Goal: Task Accomplishment & Management: Use online tool/utility

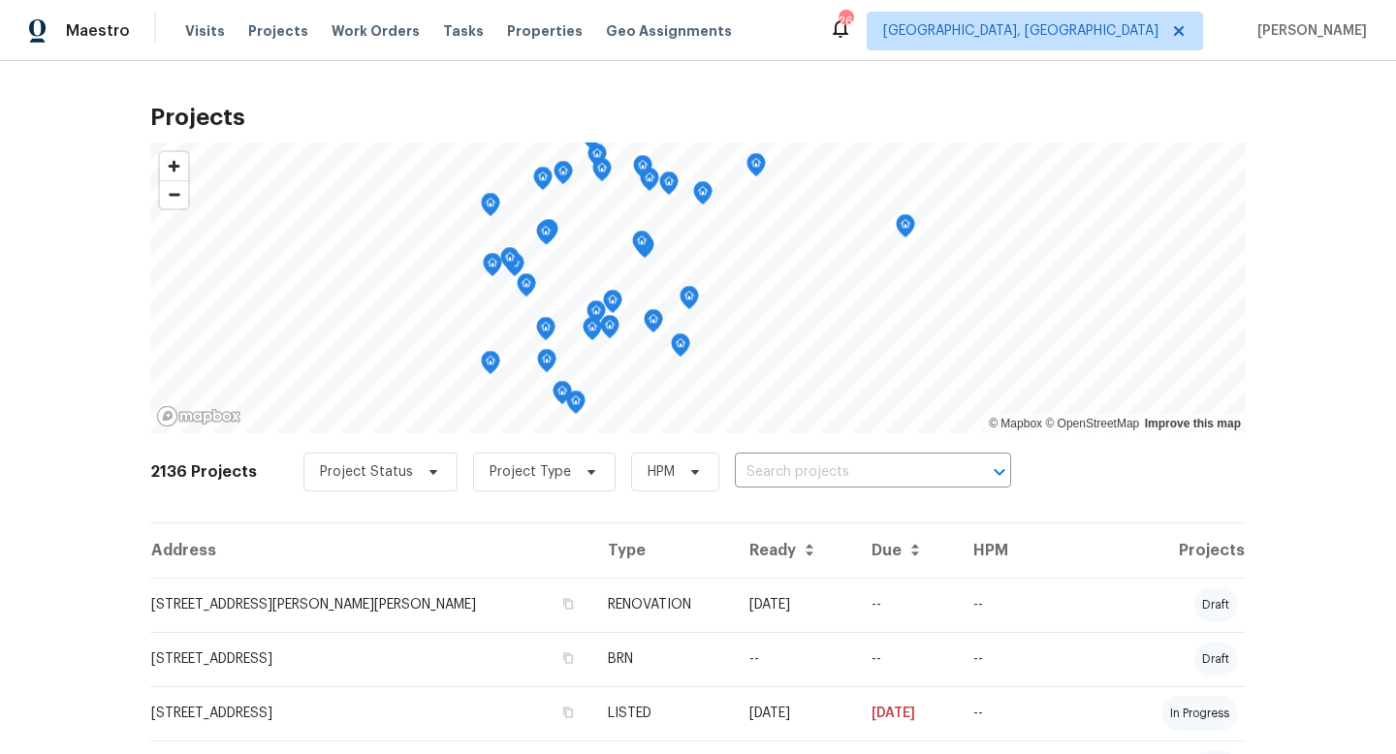
click at [518, 30] on span "Properties" at bounding box center [545, 30] width 76 height 19
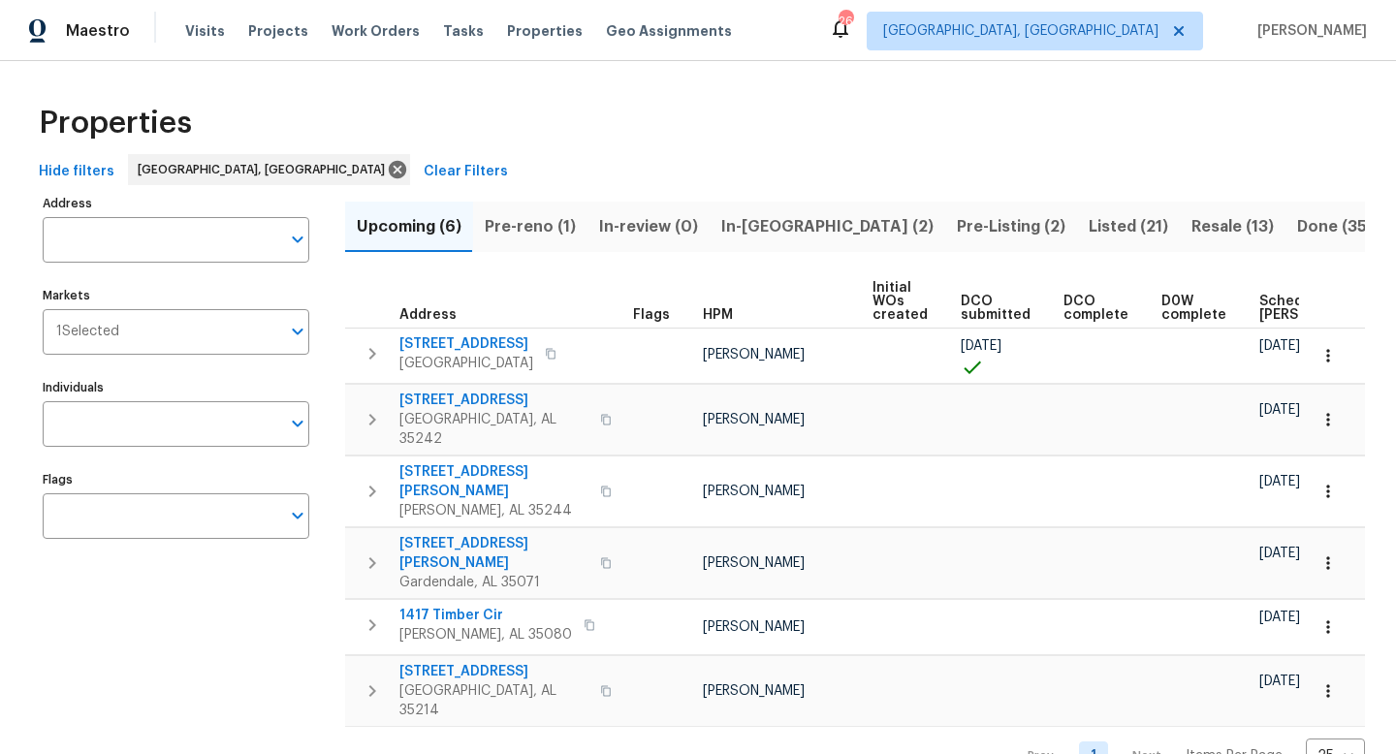
click at [532, 227] on span "Pre-reno (1)" at bounding box center [530, 226] width 91 height 27
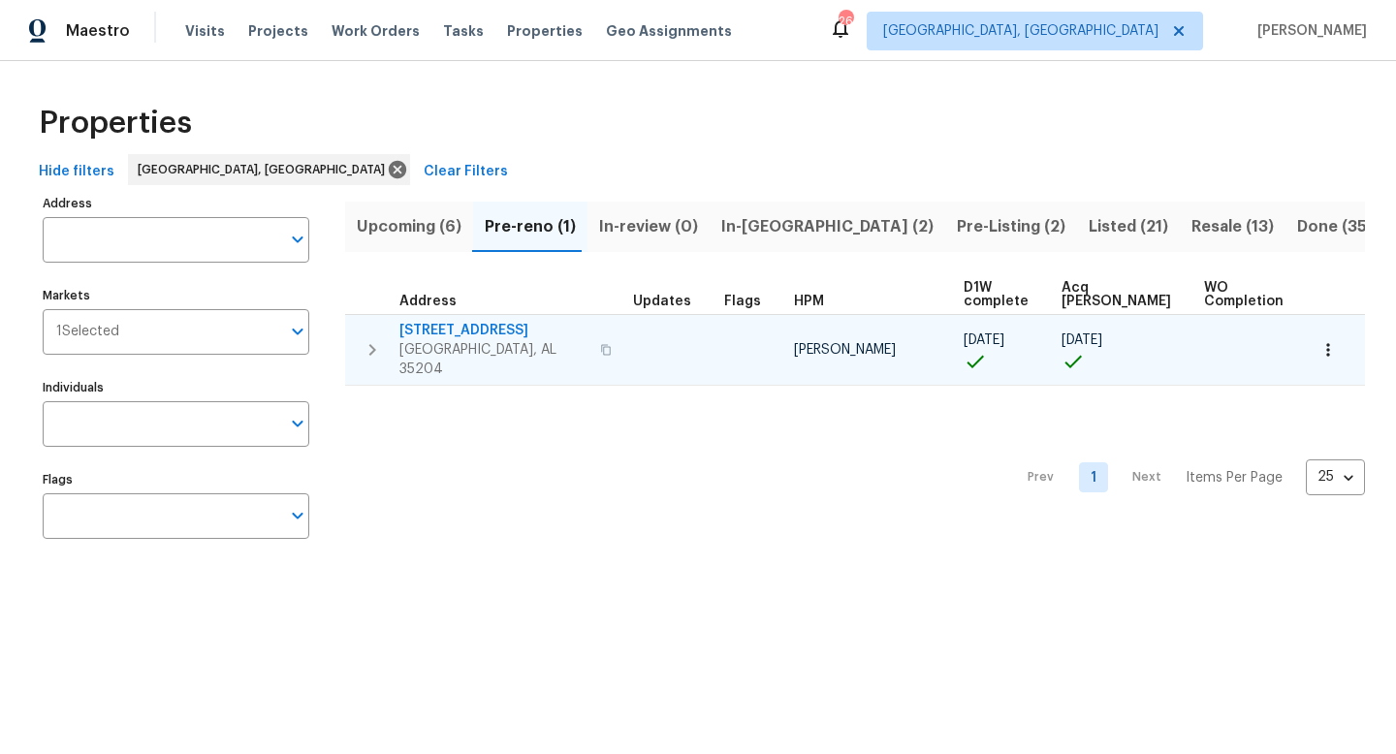
click at [458, 327] on span "1033 Graymont Ave W" at bounding box center [493, 330] width 189 height 19
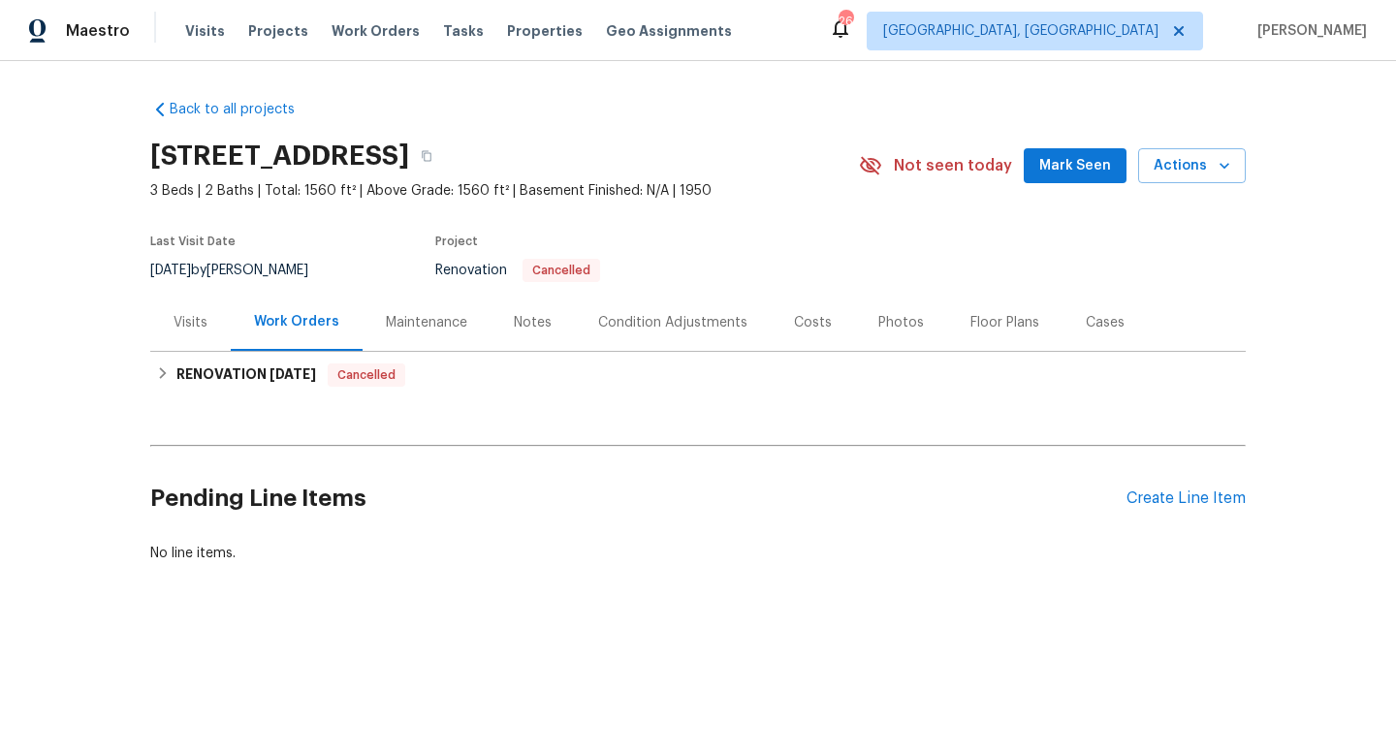
click at [897, 318] on div "Photos" at bounding box center [901, 322] width 46 height 19
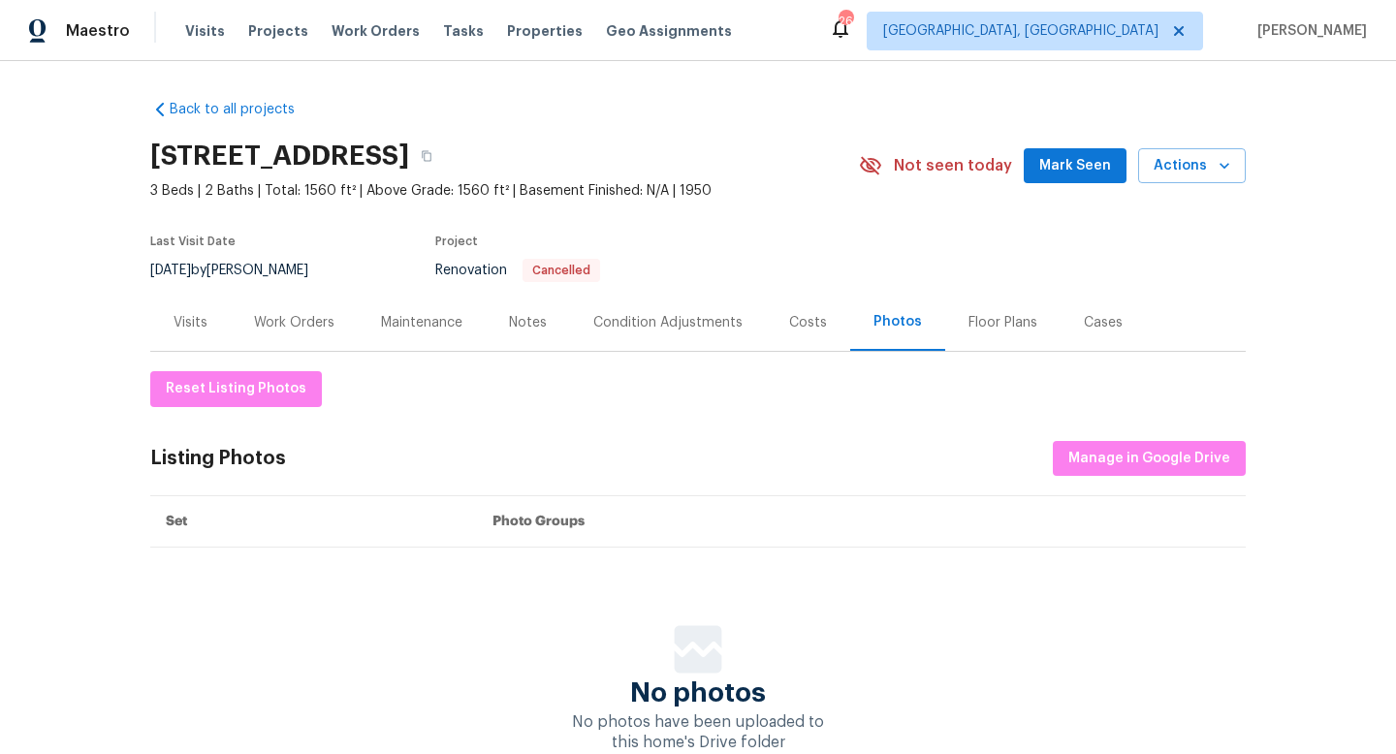
click at [293, 314] on div "Work Orders" at bounding box center [294, 322] width 80 height 19
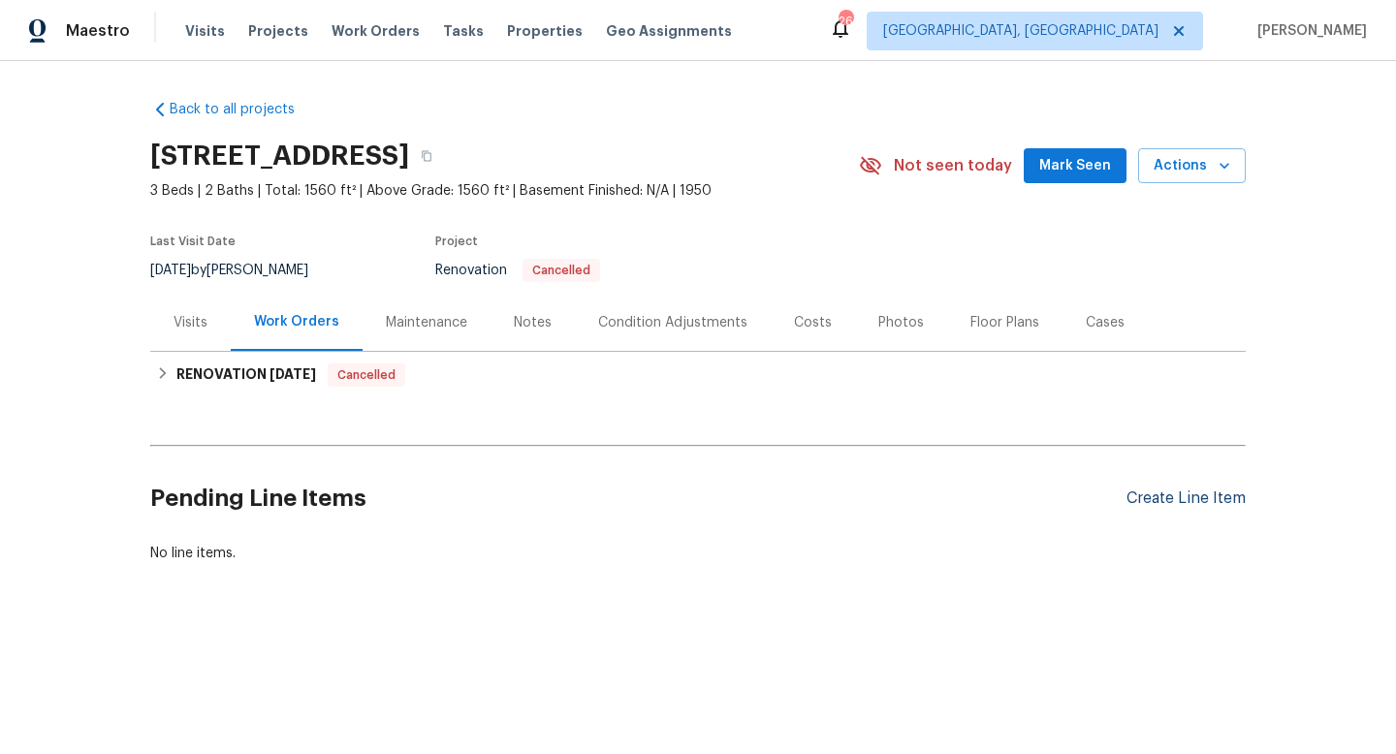
click at [1160, 496] on div "Create Line Item" at bounding box center [1185, 498] width 119 height 18
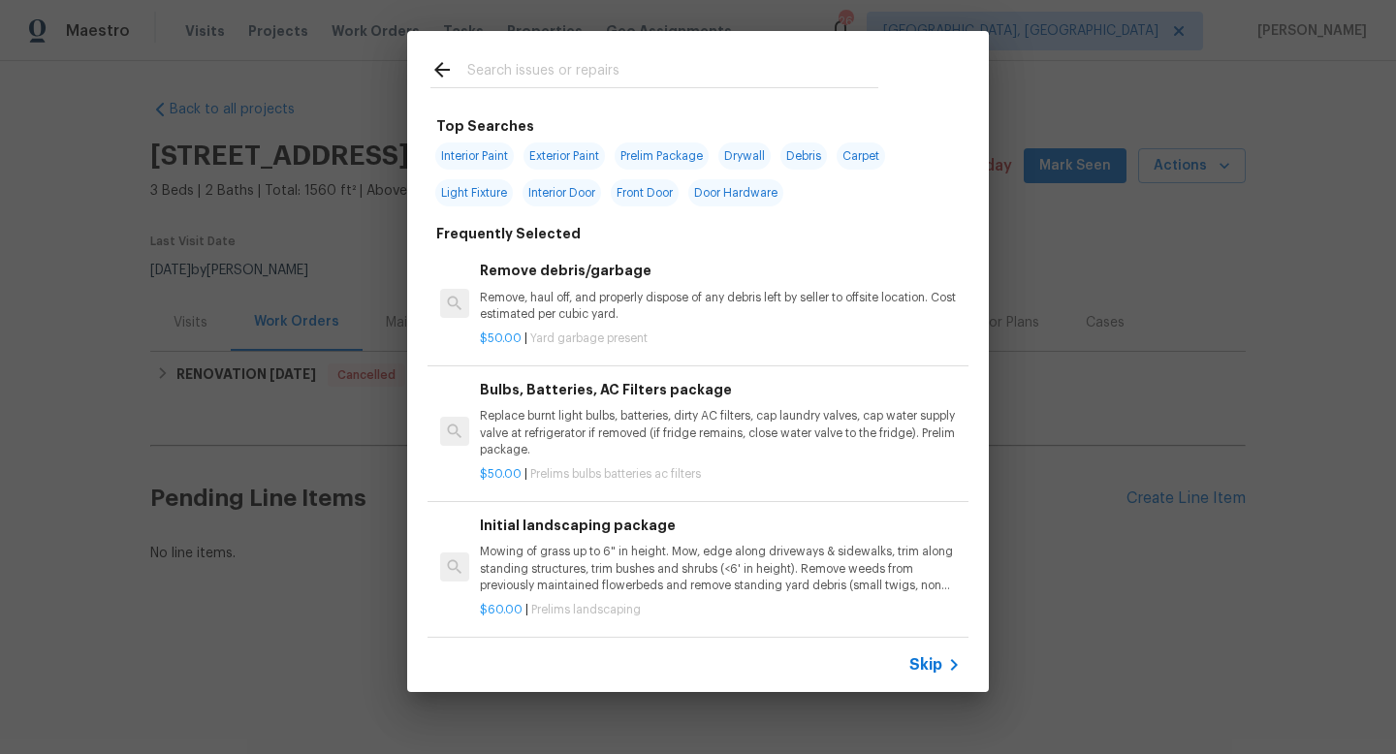
click at [497, 70] on input "text" at bounding box center [672, 72] width 411 height 29
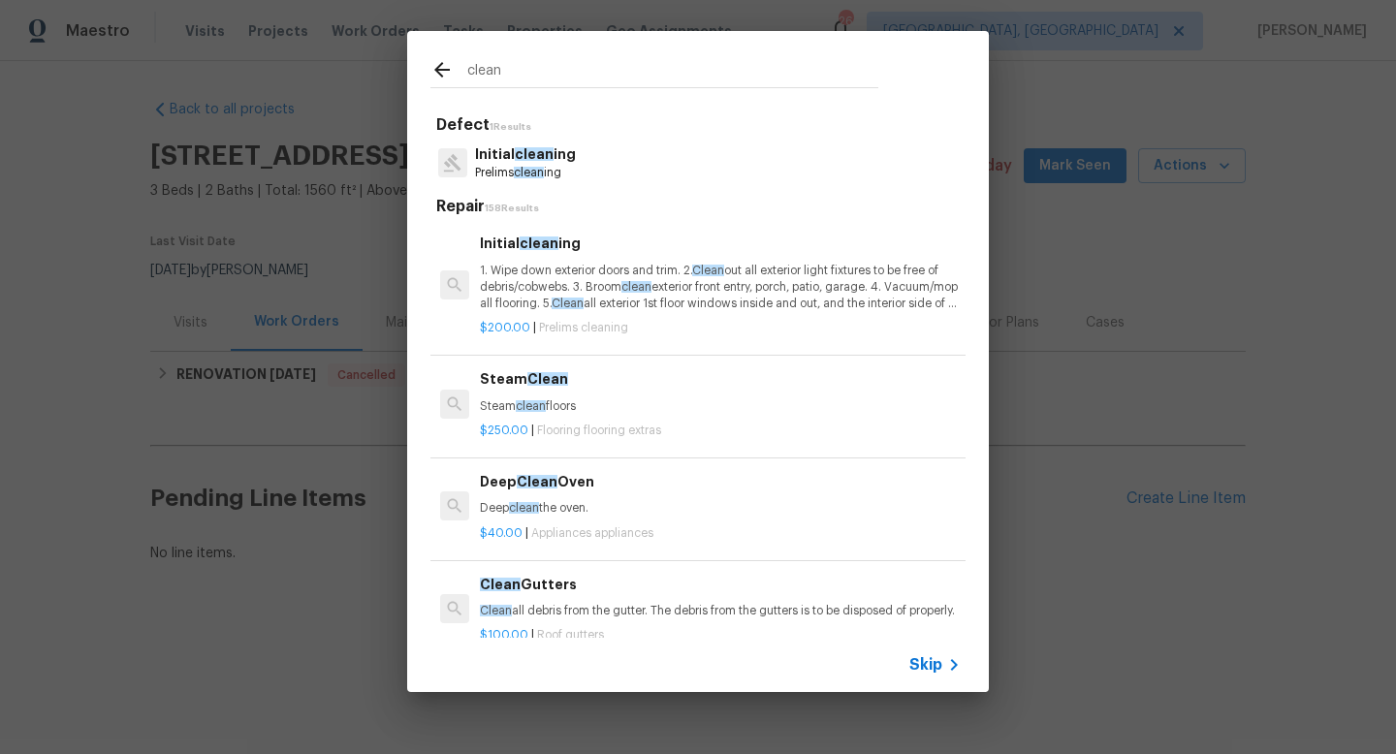
type input "clean"
click at [540, 271] on p "1. Wipe down exterior doors and trim. 2. Clean out all exterior light fixtures …" at bounding box center [720, 287] width 481 height 49
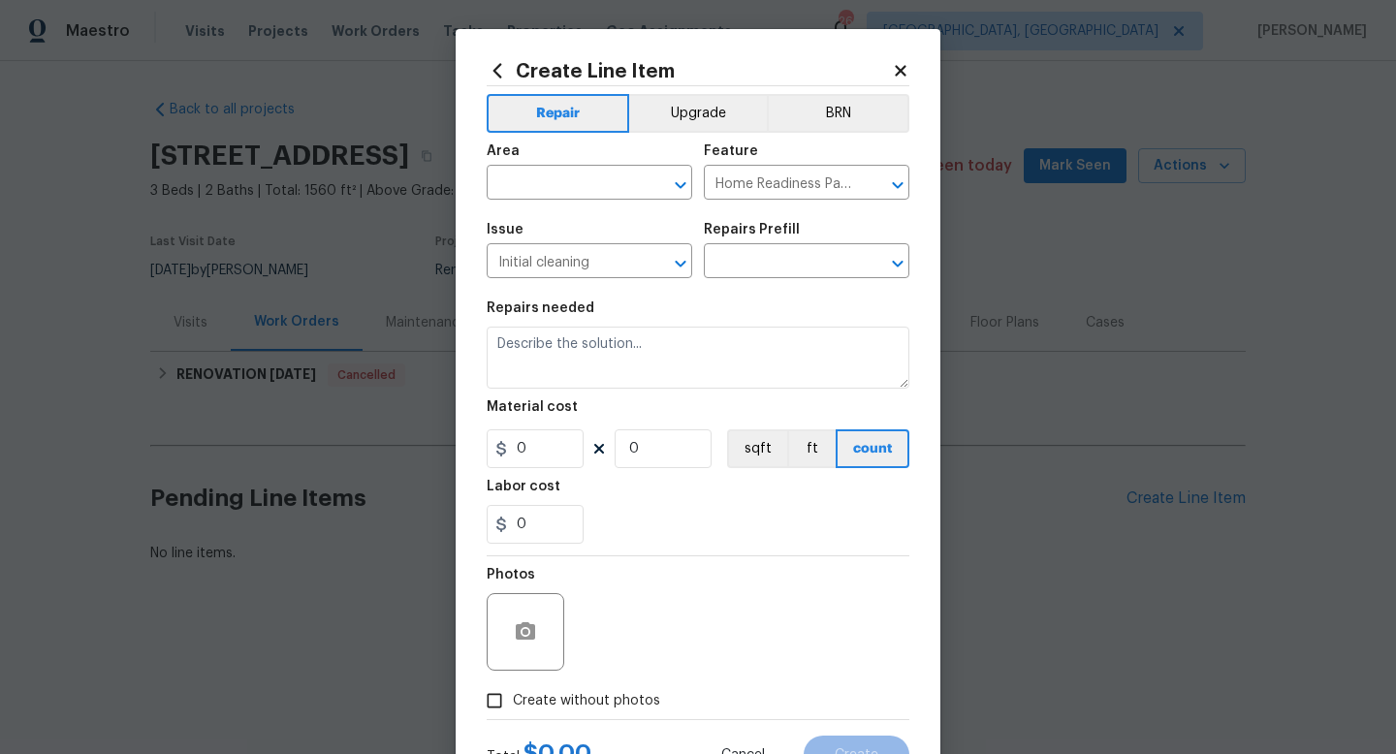
type input "Initial cleaning $200.00"
type textarea "1. Wipe down exterior doors and trim. 2. Clean out all exterior light fixtures …"
type input "200"
type input "1"
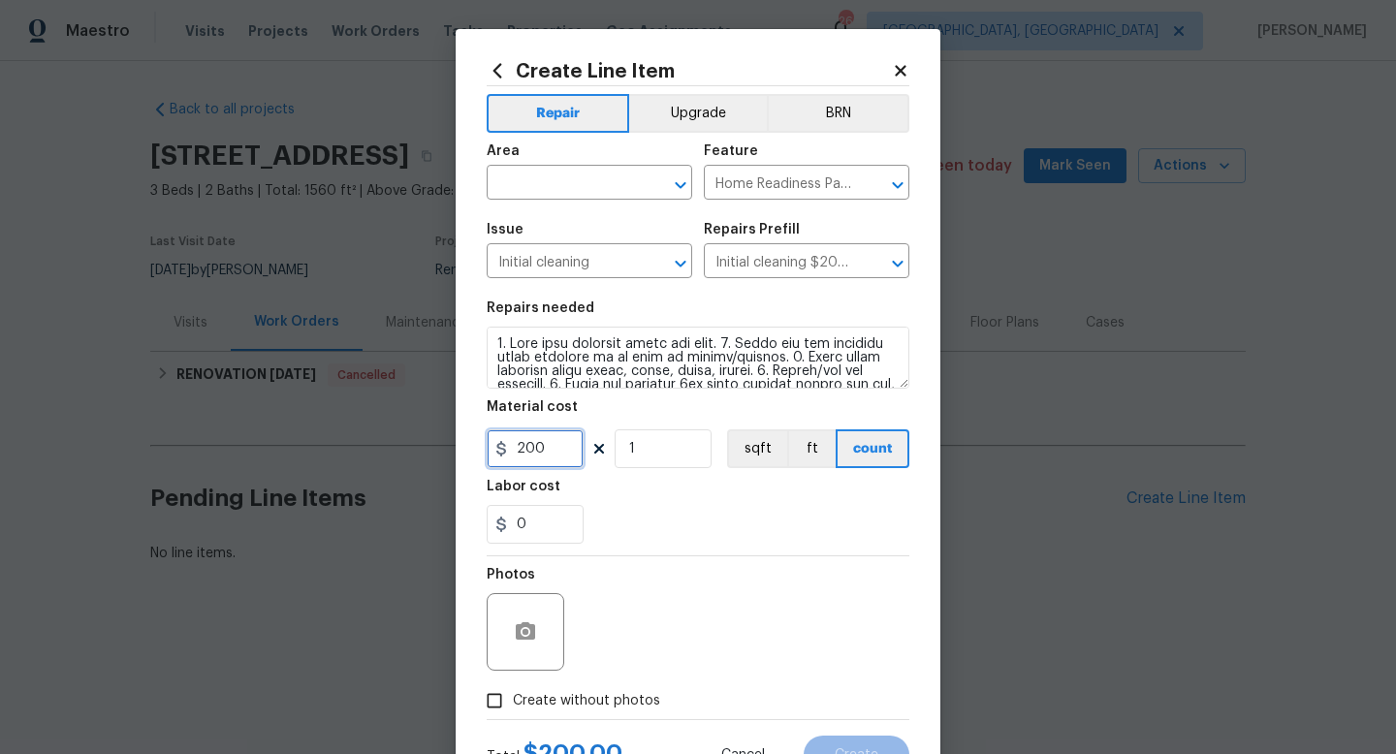
drag, startPoint x: 547, startPoint y: 454, endPoint x: 454, endPoint y: 433, distance: 95.2
click at [470, 439] on div "Create Line Item Repair Upgrade BRN Area ​ Feature Home Readiness Packages ​ Is…" at bounding box center [698, 417] width 485 height 776
type input "300"
click at [555, 699] on span "Create without photos" at bounding box center [586, 701] width 147 height 20
click at [513, 699] on input "Create without photos" at bounding box center [494, 700] width 37 height 37
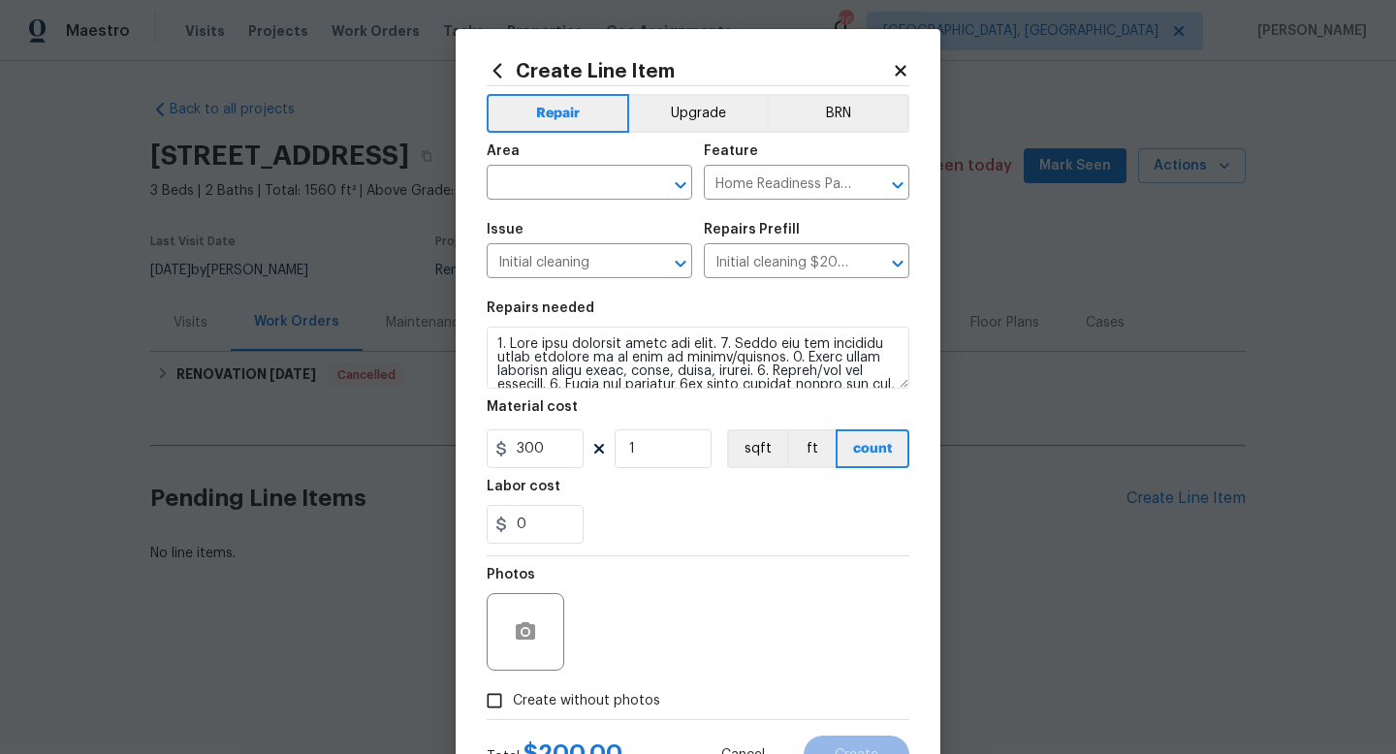
checkbox input "true"
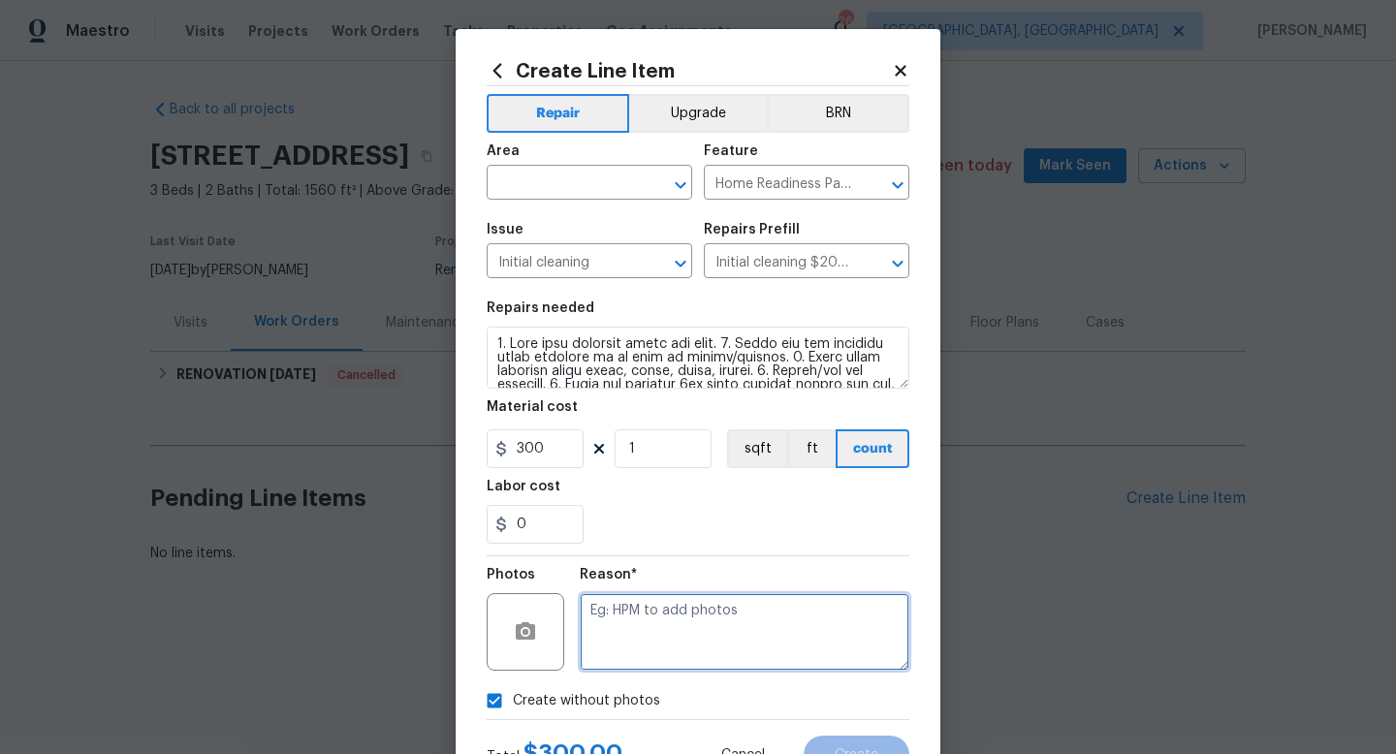
click at [657, 612] on textarea at bounding box center [745, 632] width 330 height 78
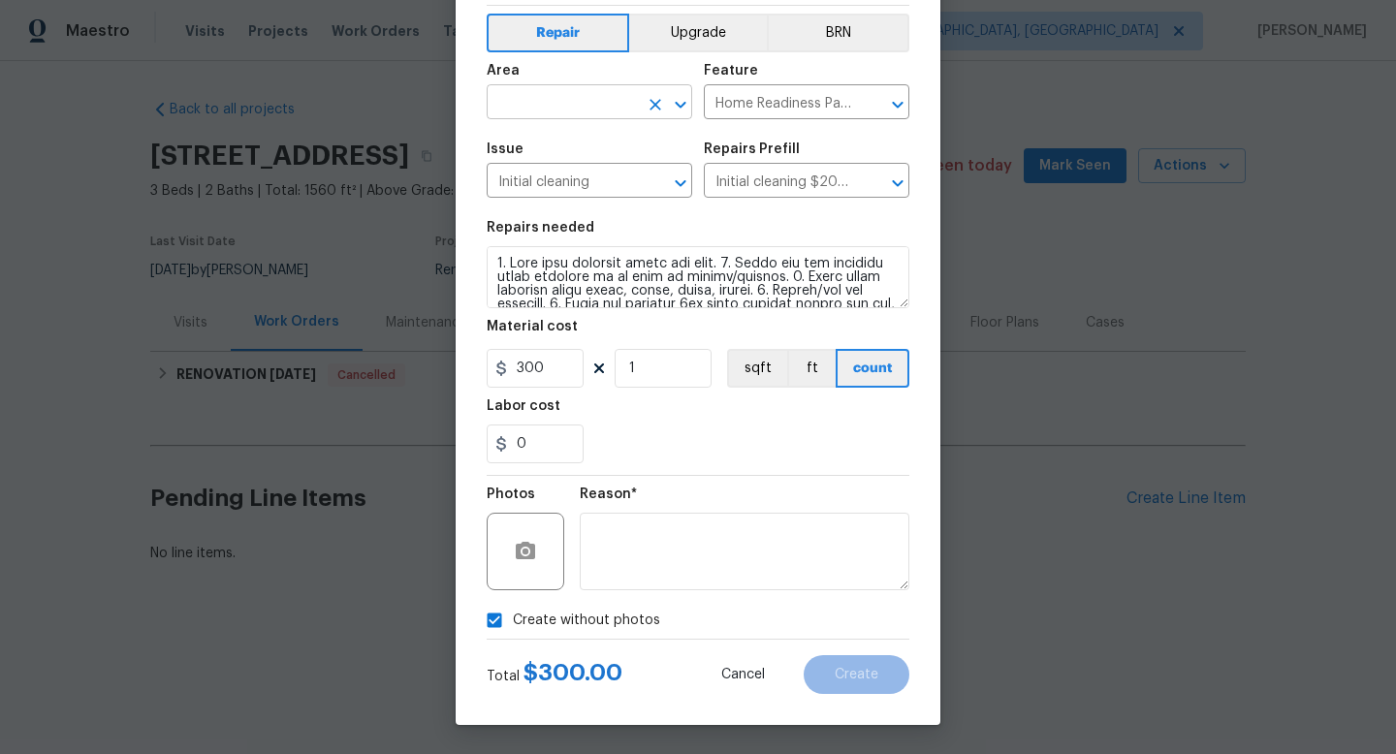
click at [552, 107] on input "text" at bounding box center [562, 104] width 151 height 30
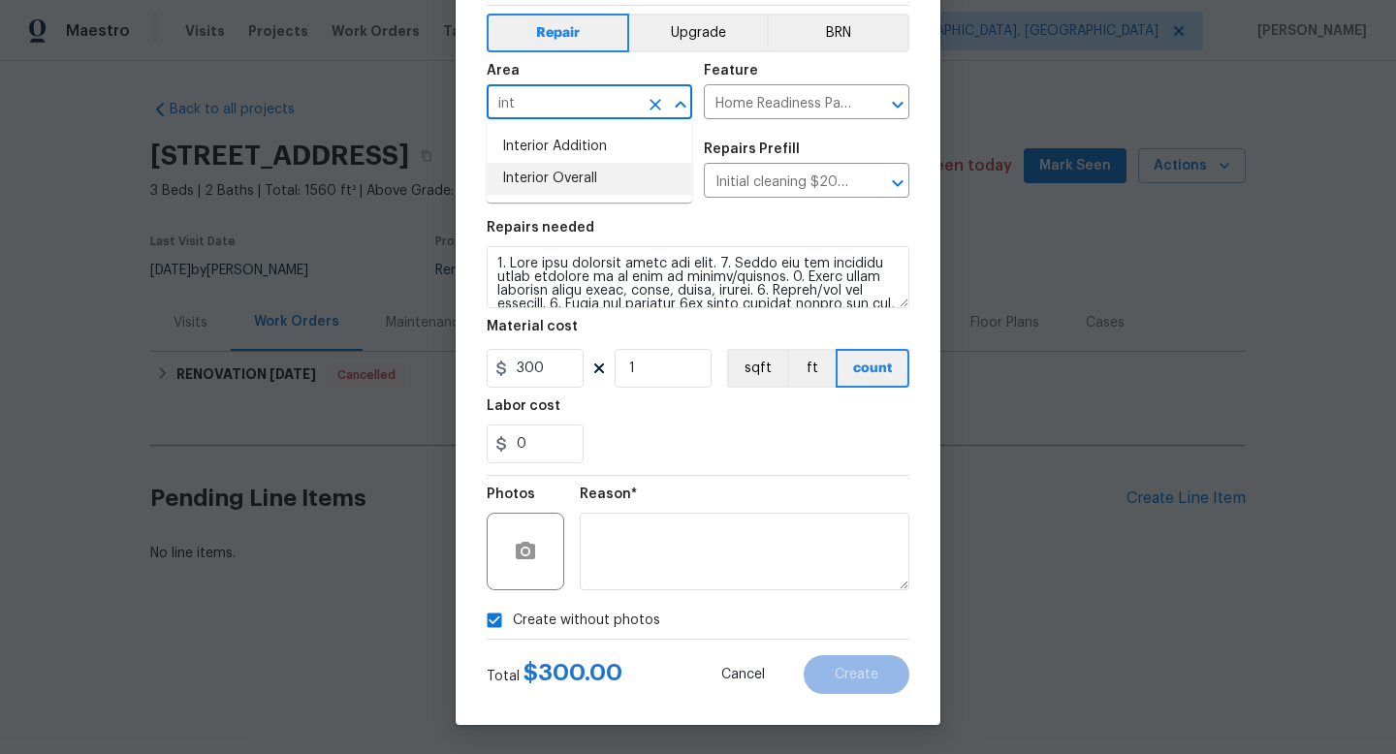
click at [531, 184] on li "Interior Overall" at bounding box center [589, 179] width 205 height 32
type input "Interior Overall"
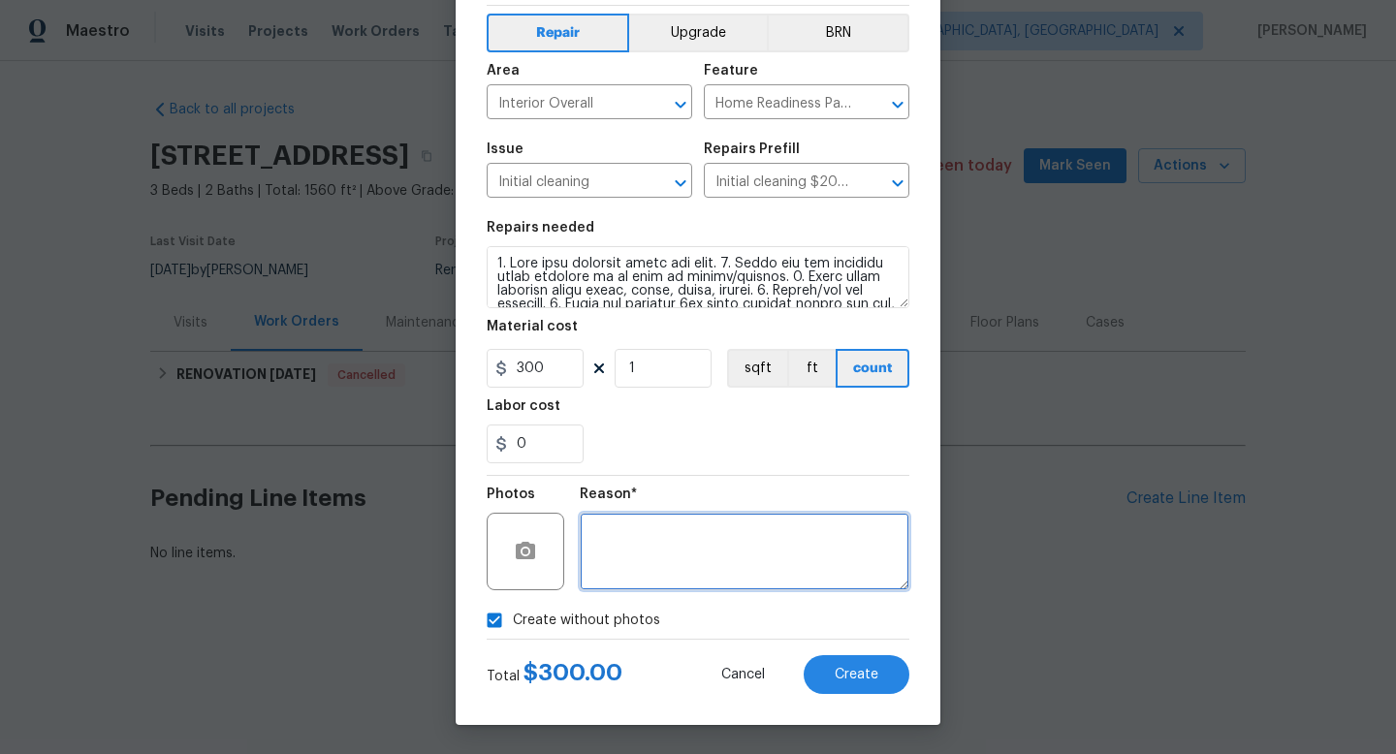
click at [690, 541] on textarea at bounding box center [745, 552] width 330 height 78
type textarea "o"
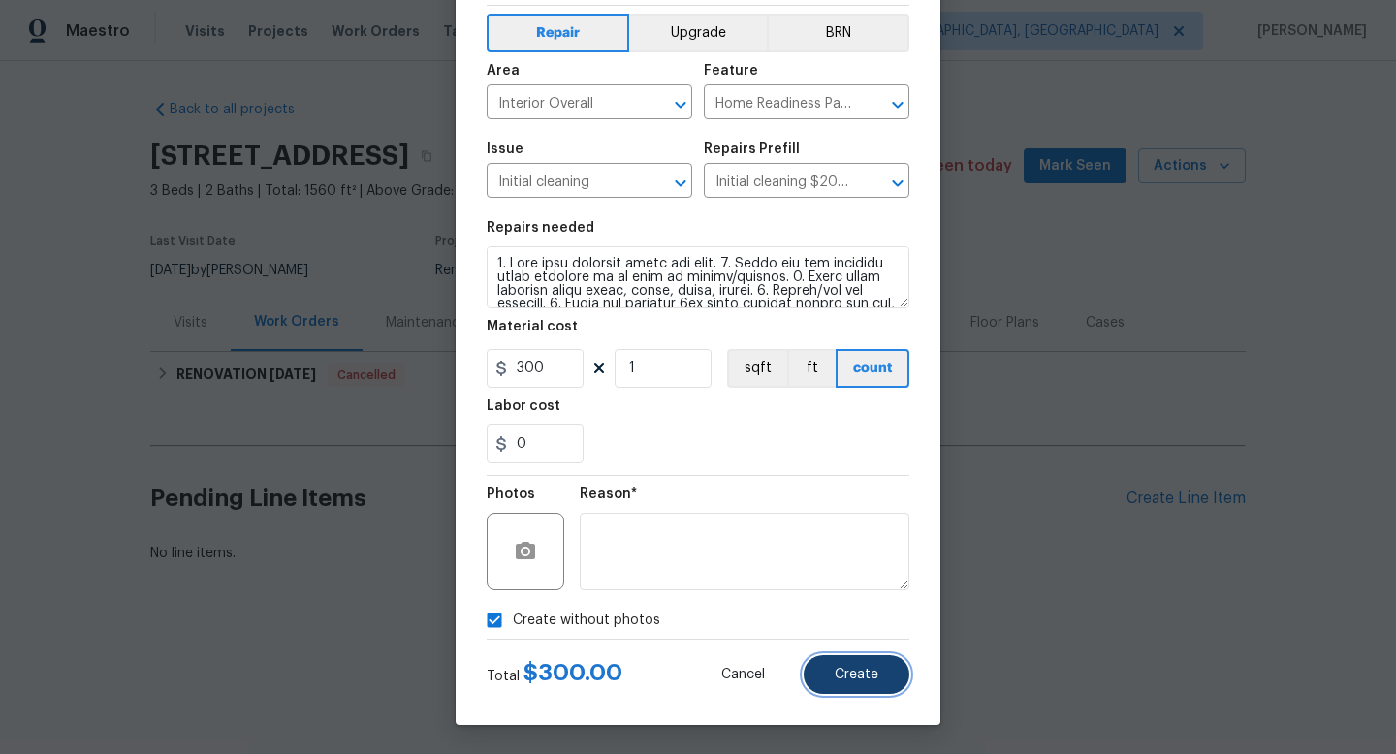
click at [824, 667] on button "Create" at bounding box center [856, 674] width 106 height 39
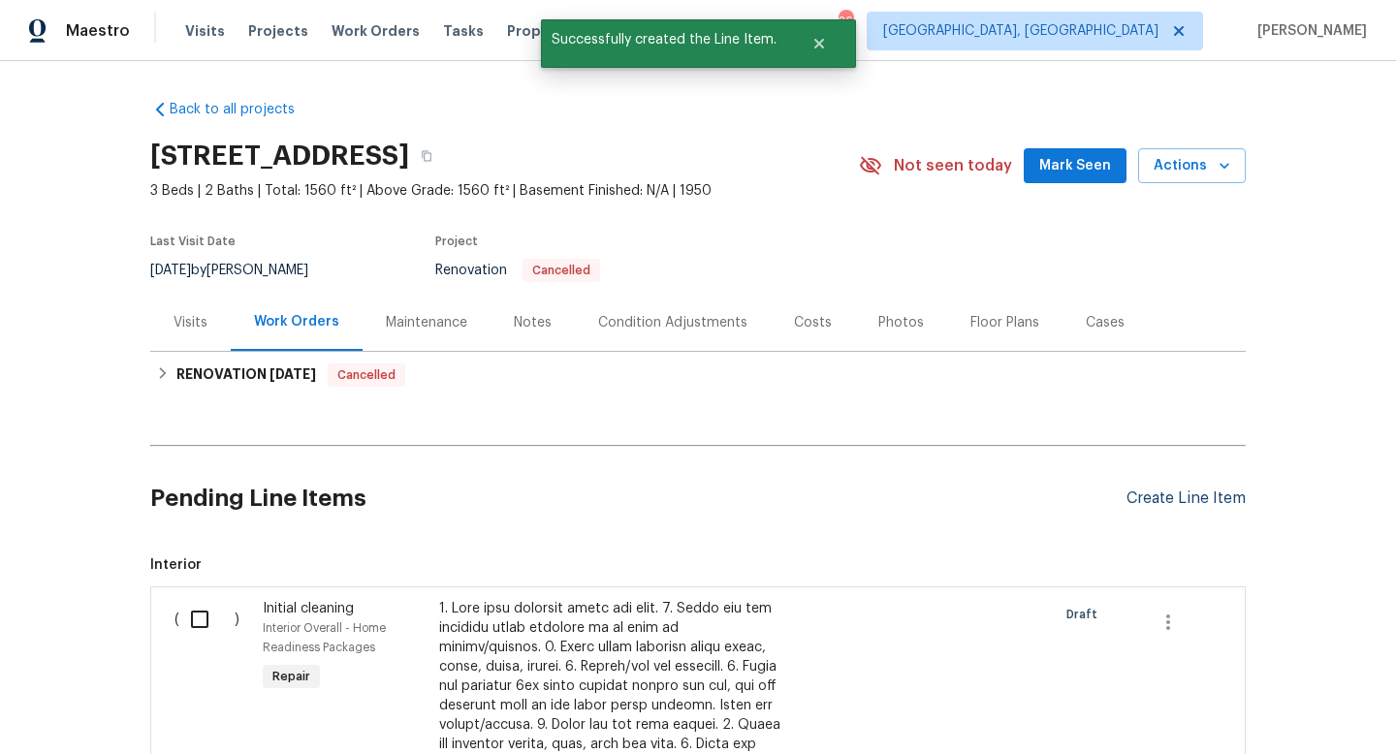
click at [1149, 497] on div "Create Line Item" at bounding box center [1185, 498] width 119 height 18
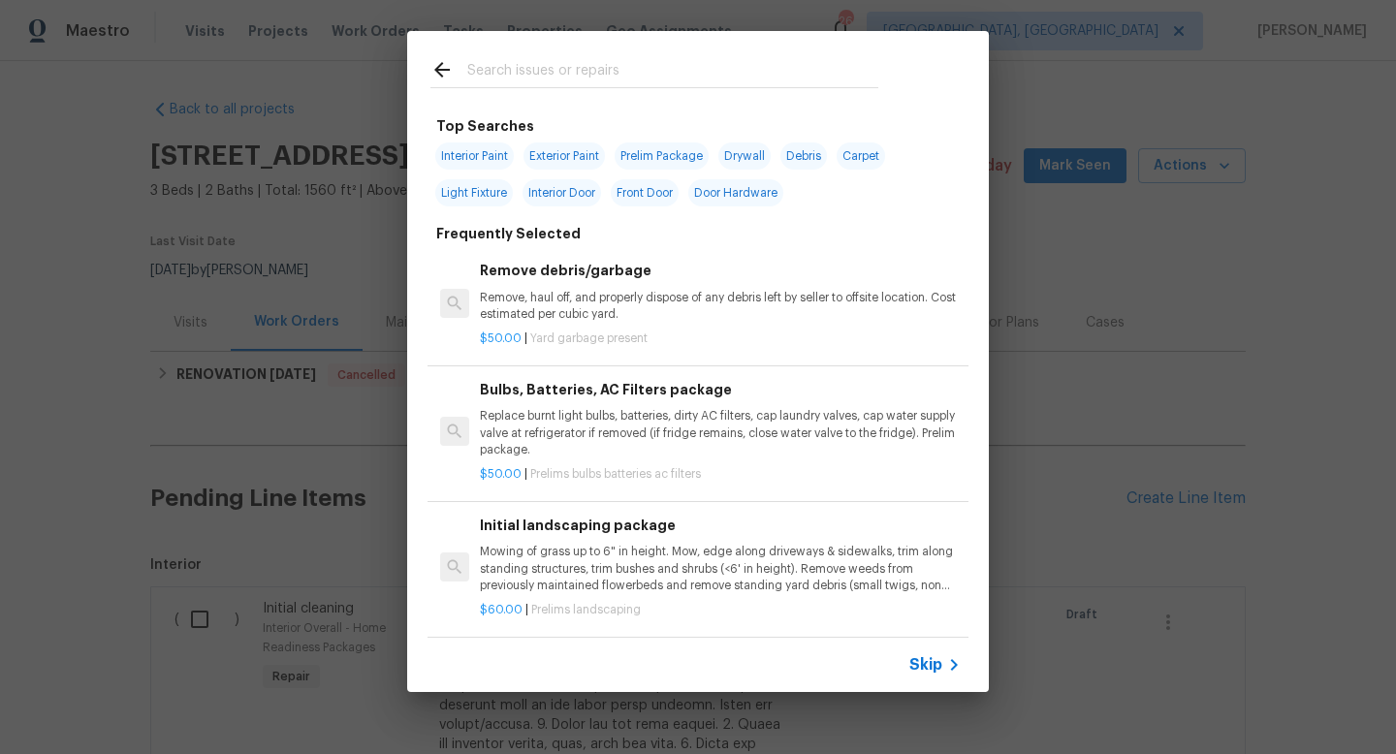
click at [513, 77] on input "text" at bounding box center [672, 72] width 411 height 29
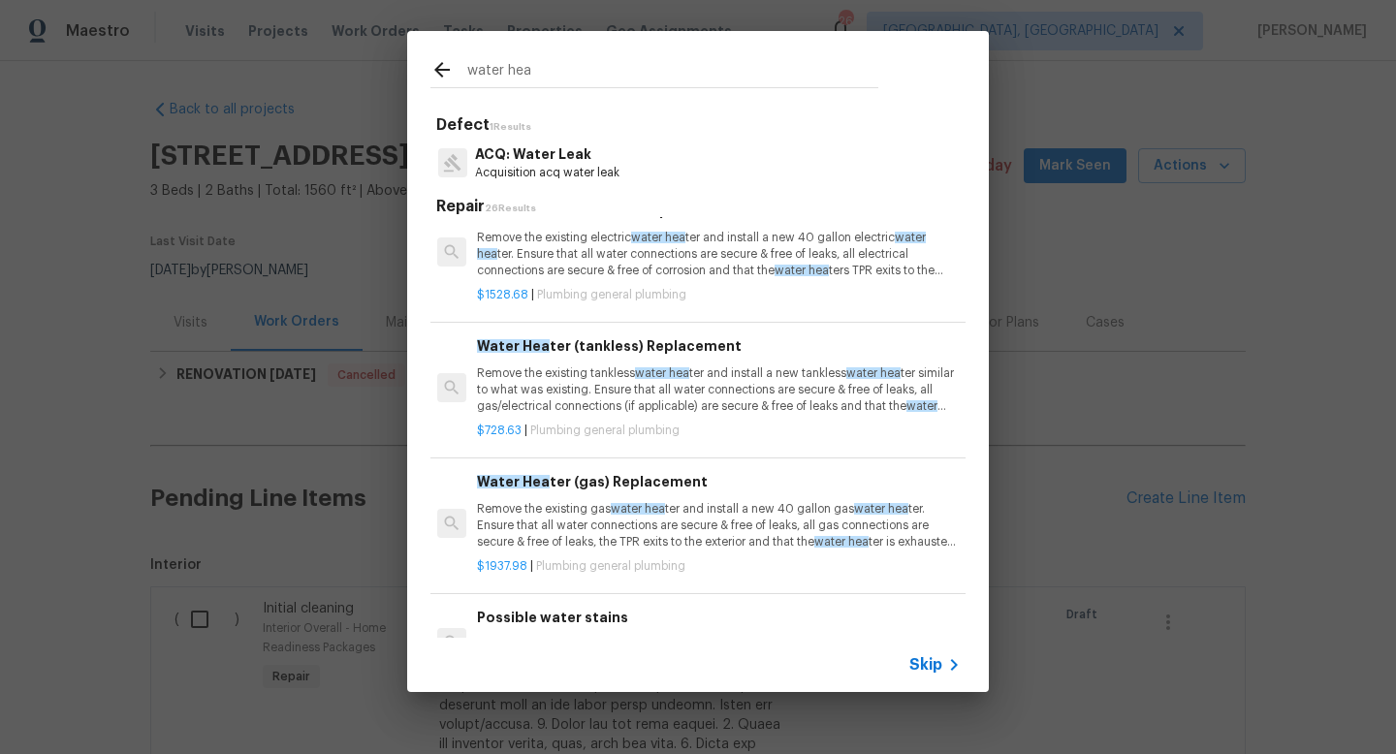
scroll to position [326, 3]
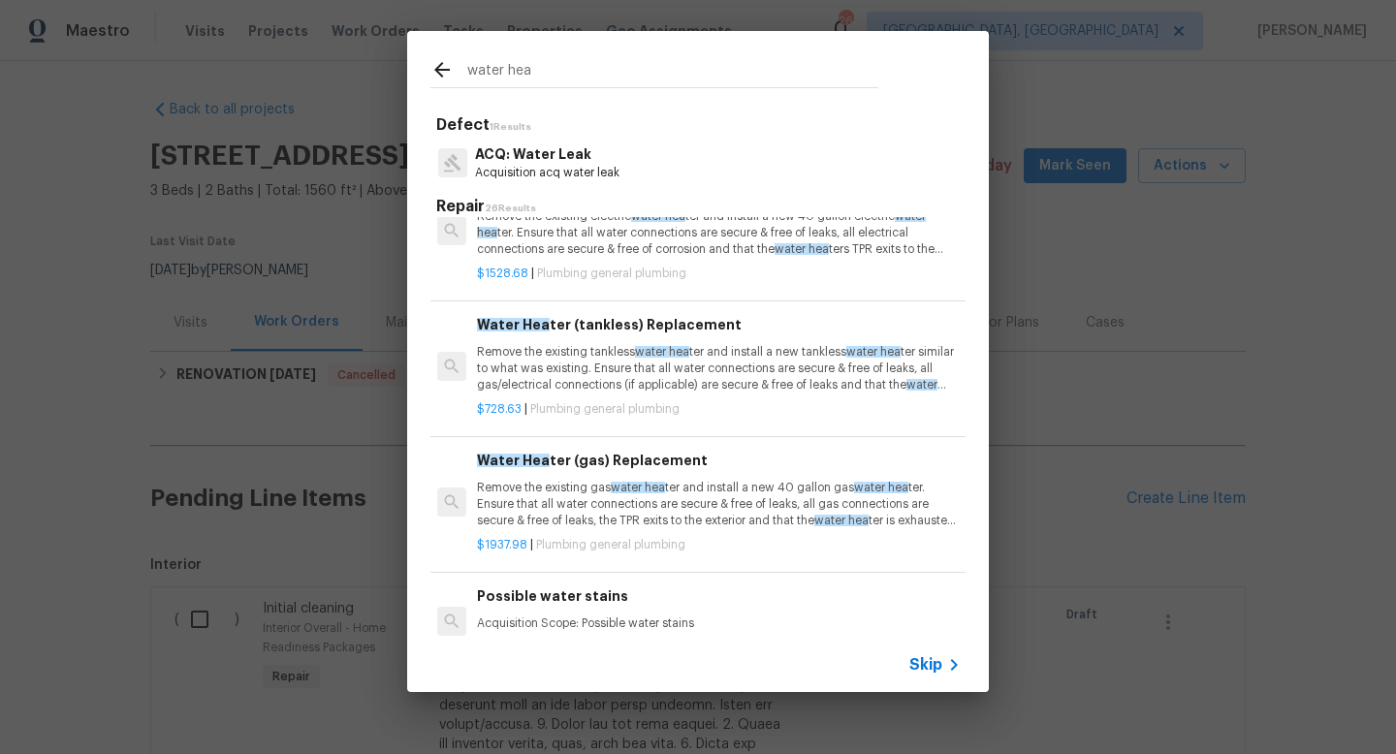
type input "water hea"
click at [544, 513] on p "Remove the existing gas water hea ter and install a new 40 gallon gas water hea…" at bounding box center [717, 504] width 481 height 49
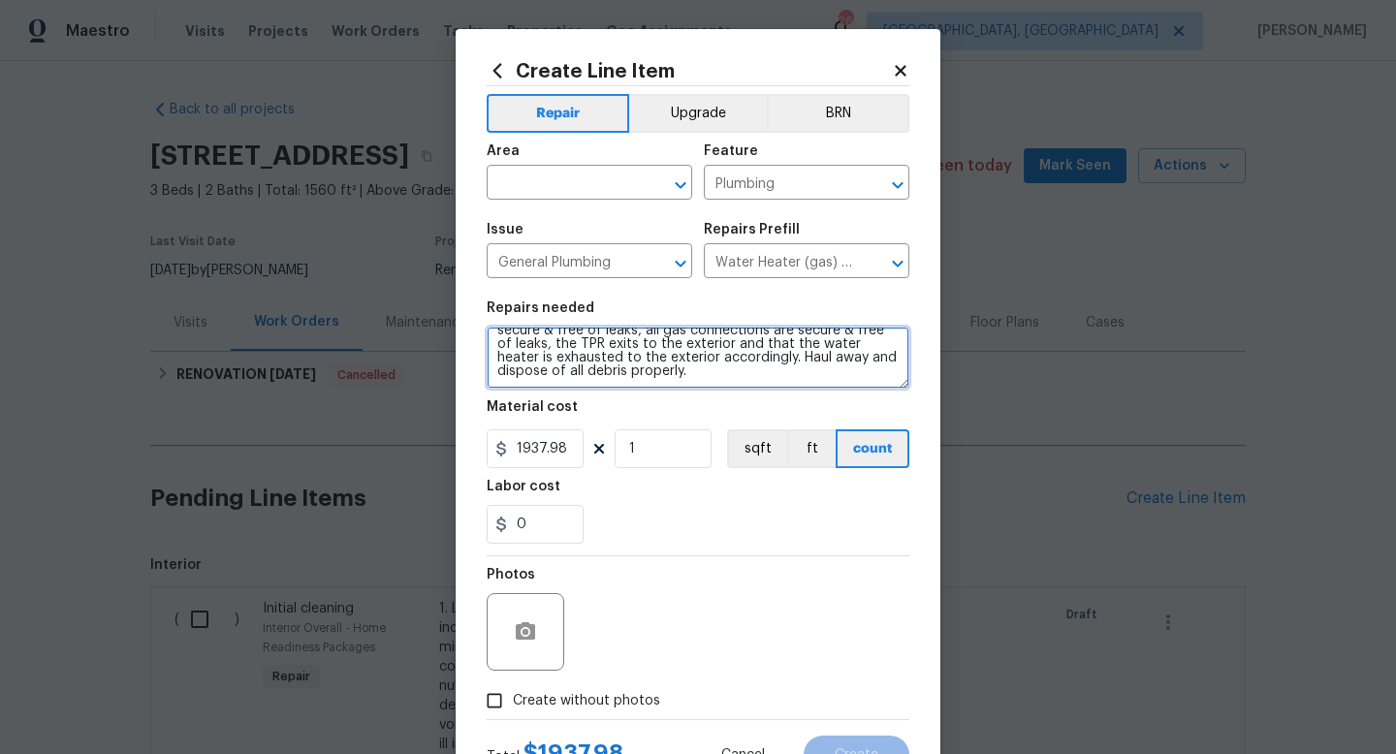
scroll to position [0, 0]
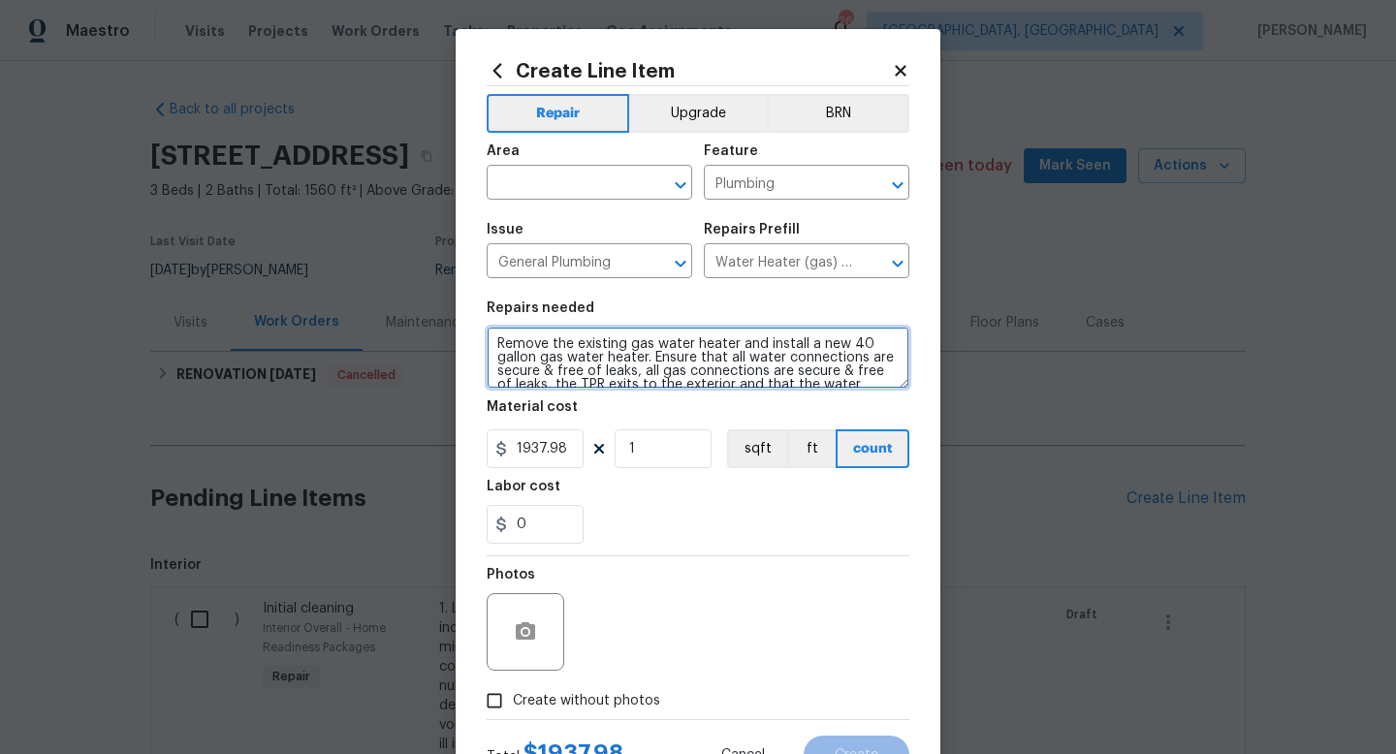
drag, startPoint x: 663, startPoint y: 370, endPoint x: 348, endPoint y: 222, distance: 348.1
click at [348, 222] on div "Create Line Item Repair Upgrade BRN Area ​ Feature Plumbing ​ Issue General Plu…" at bounding box center [698, 377] width 1396 height 754
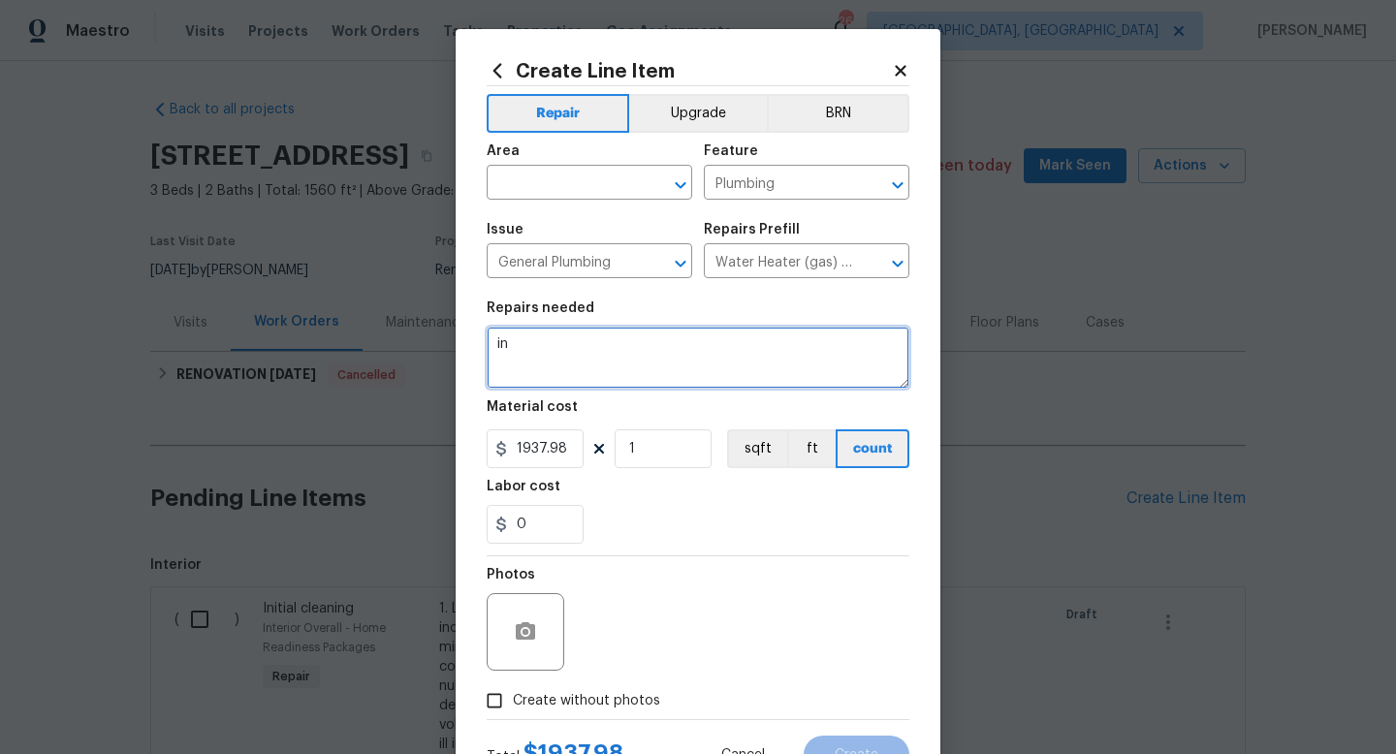
type textarea "i"
type textarea "Inspect water heater, it is in the crawl space. The"
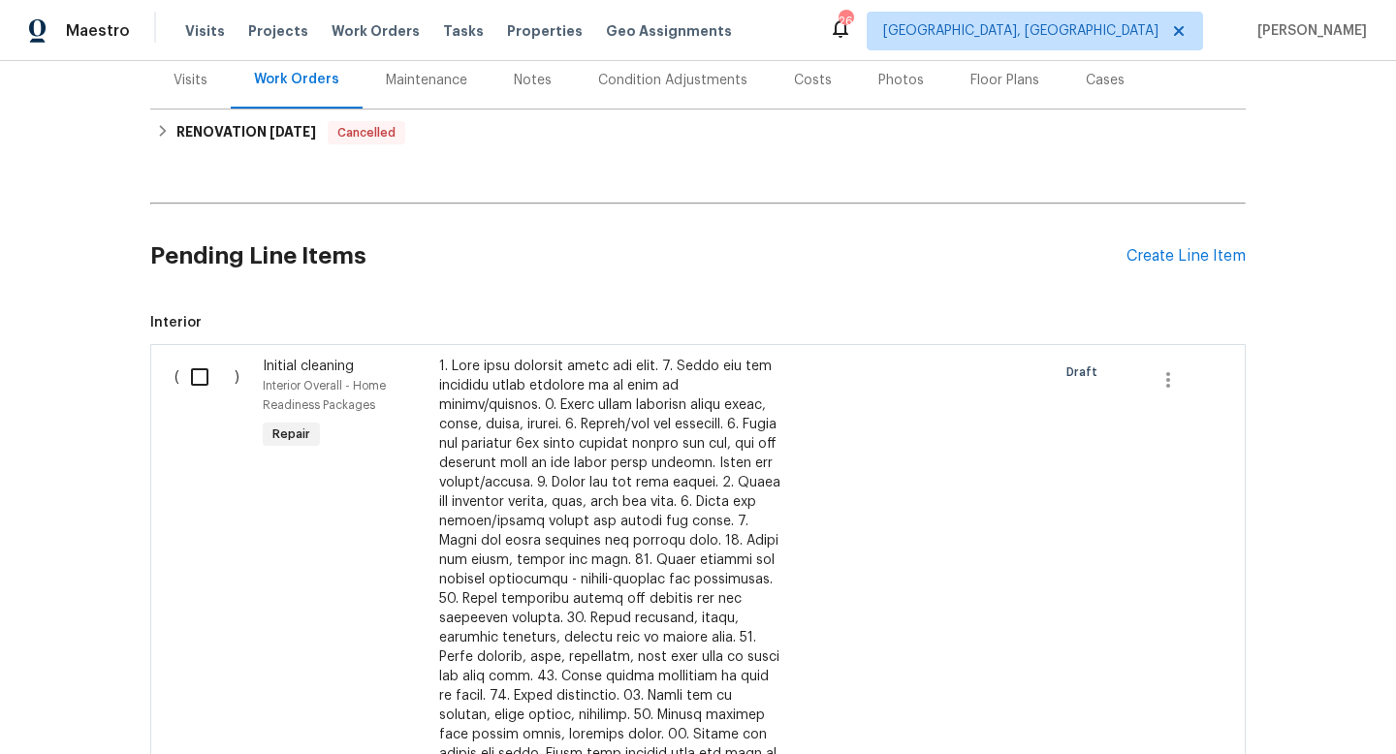
scroll to position [244, 0]
click at [1196, 258] on div "Create Line Item" at bounding box center [1185, 254] width 119 height 18
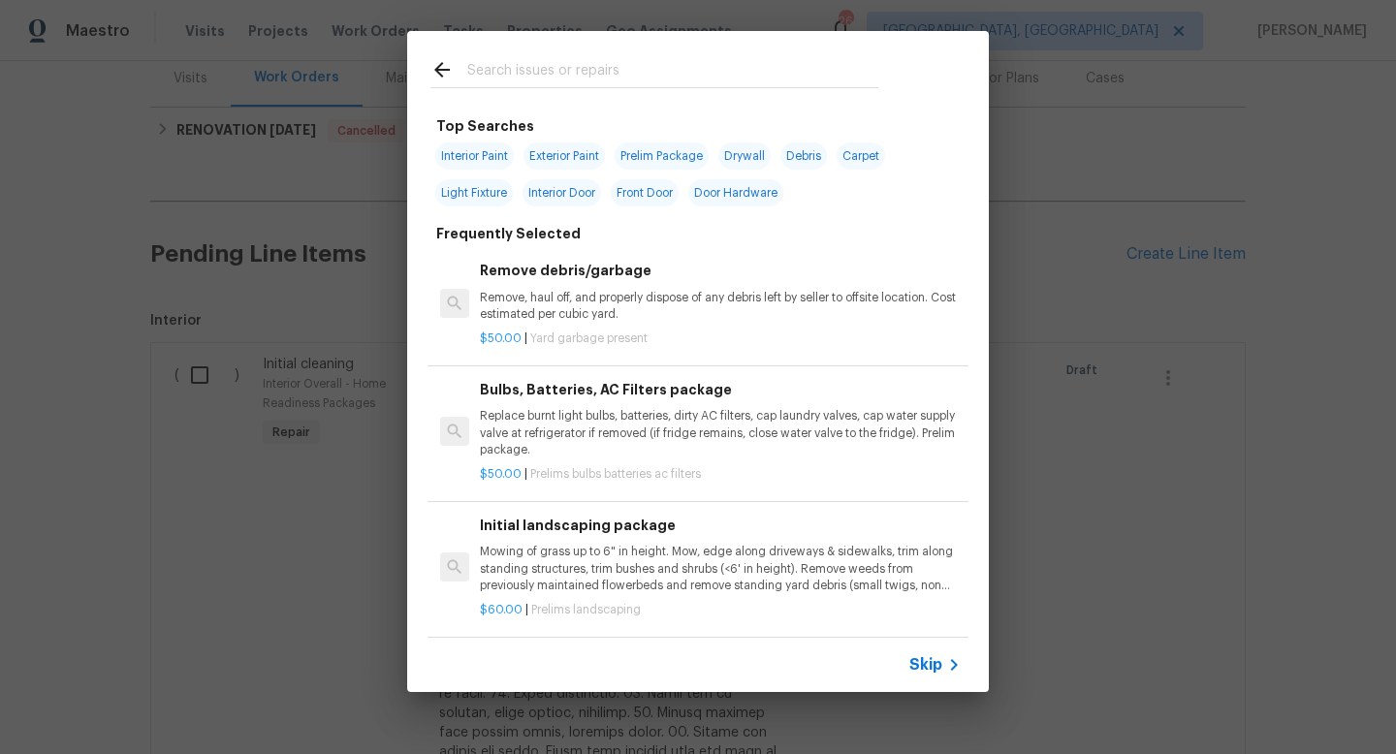
click at [530, 78] on input "text" at bounding box center [672, 72] width 411 height 29
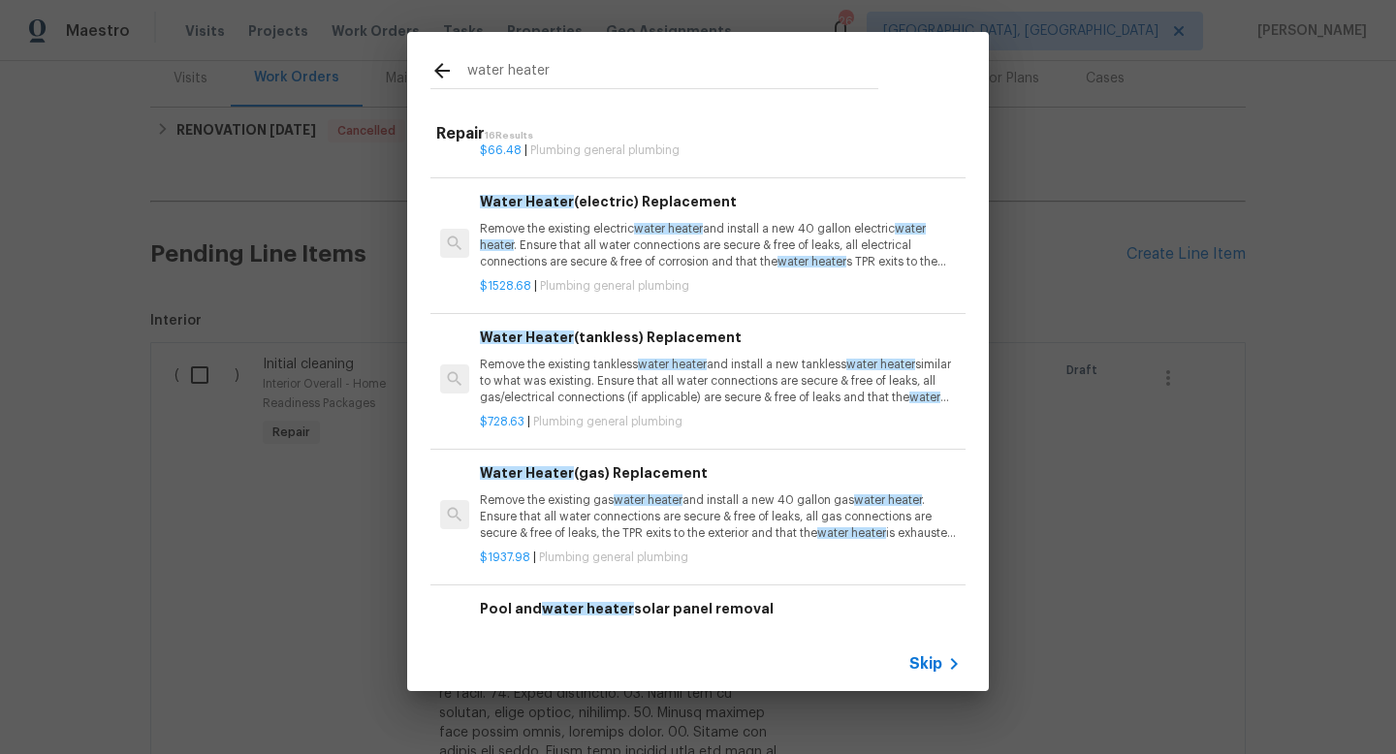
scroll to position [242, 0]
type input "water heater"
click at [598, 479] on h6 "Water Heater (gas) Replacement" at bounding box center [720, 470] width 481 height 21
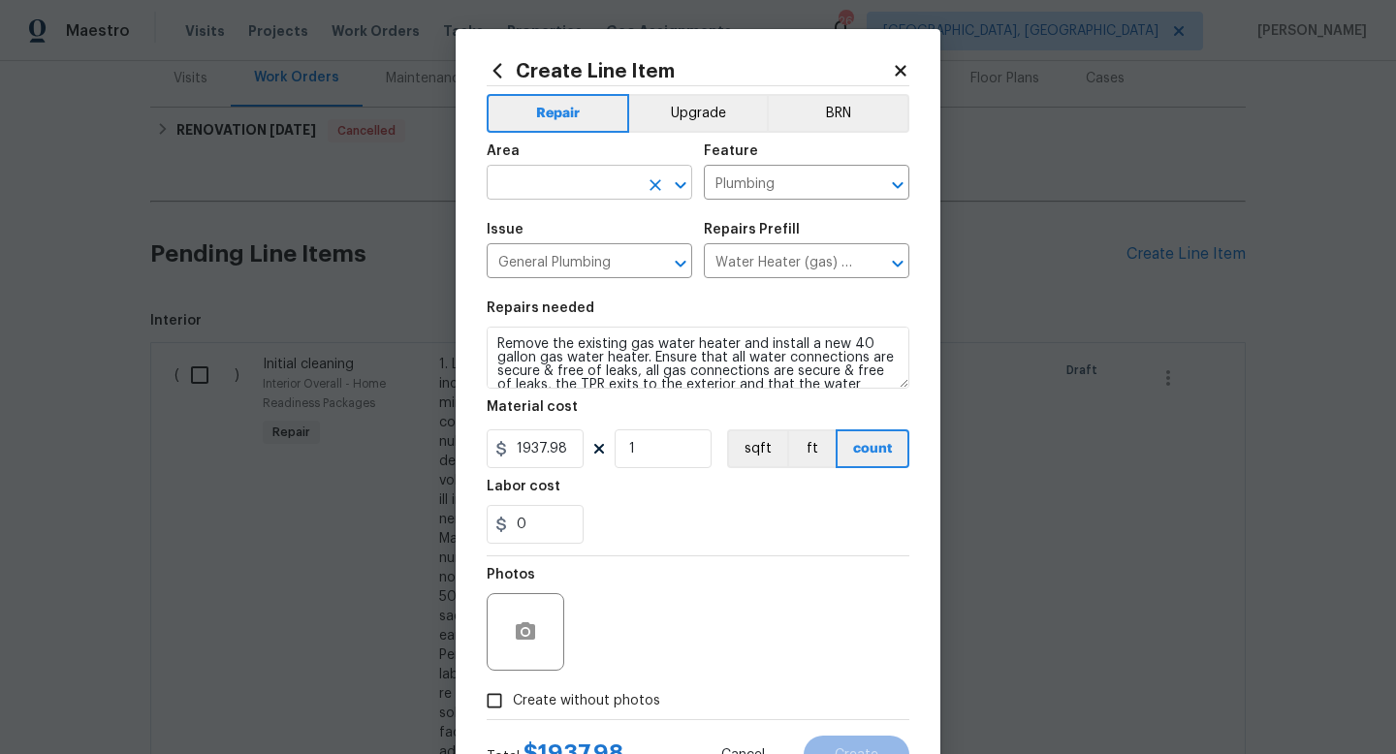
click at [573, 176] on input "text" at bounding box center [562, 185] width 151 height 30
click at [583, 248] on li "Interior Overall" at bounding box center [589, 260] width 205 height 32
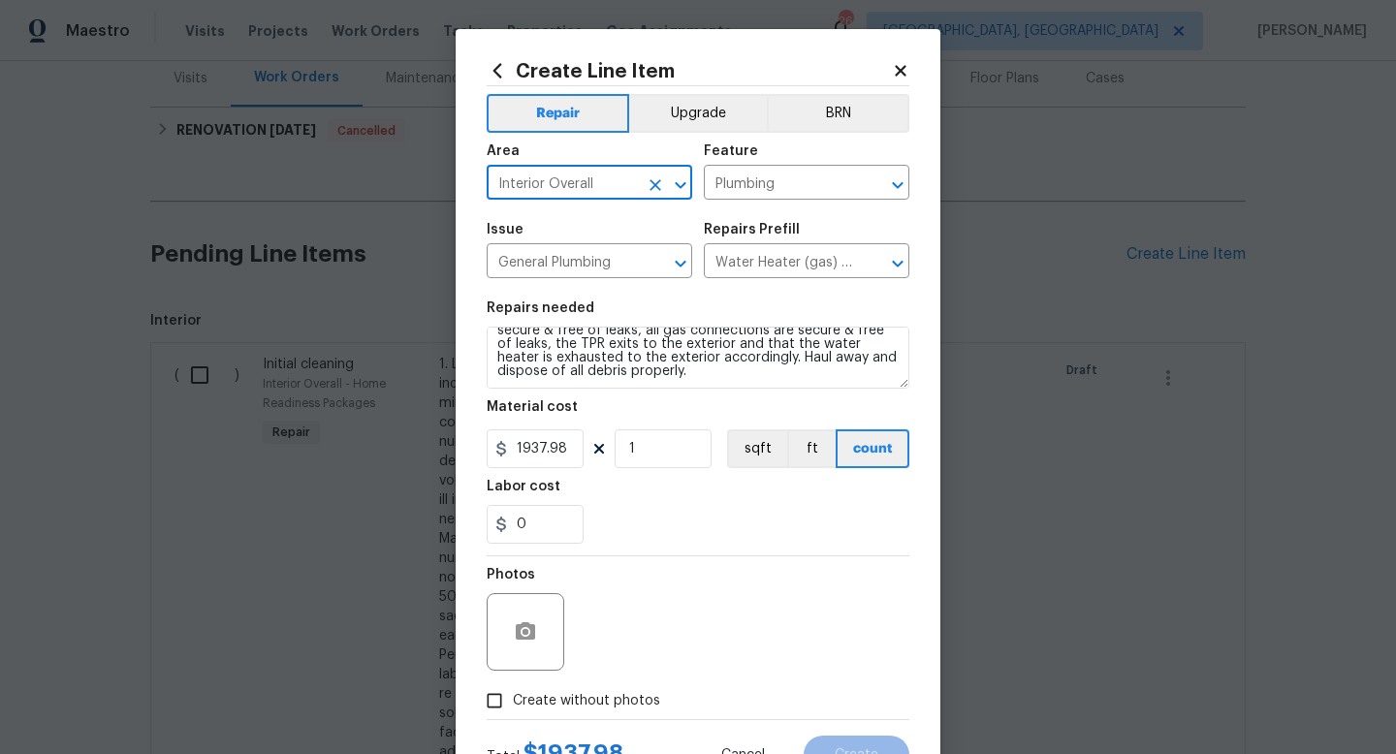
type input "Interior Overall"
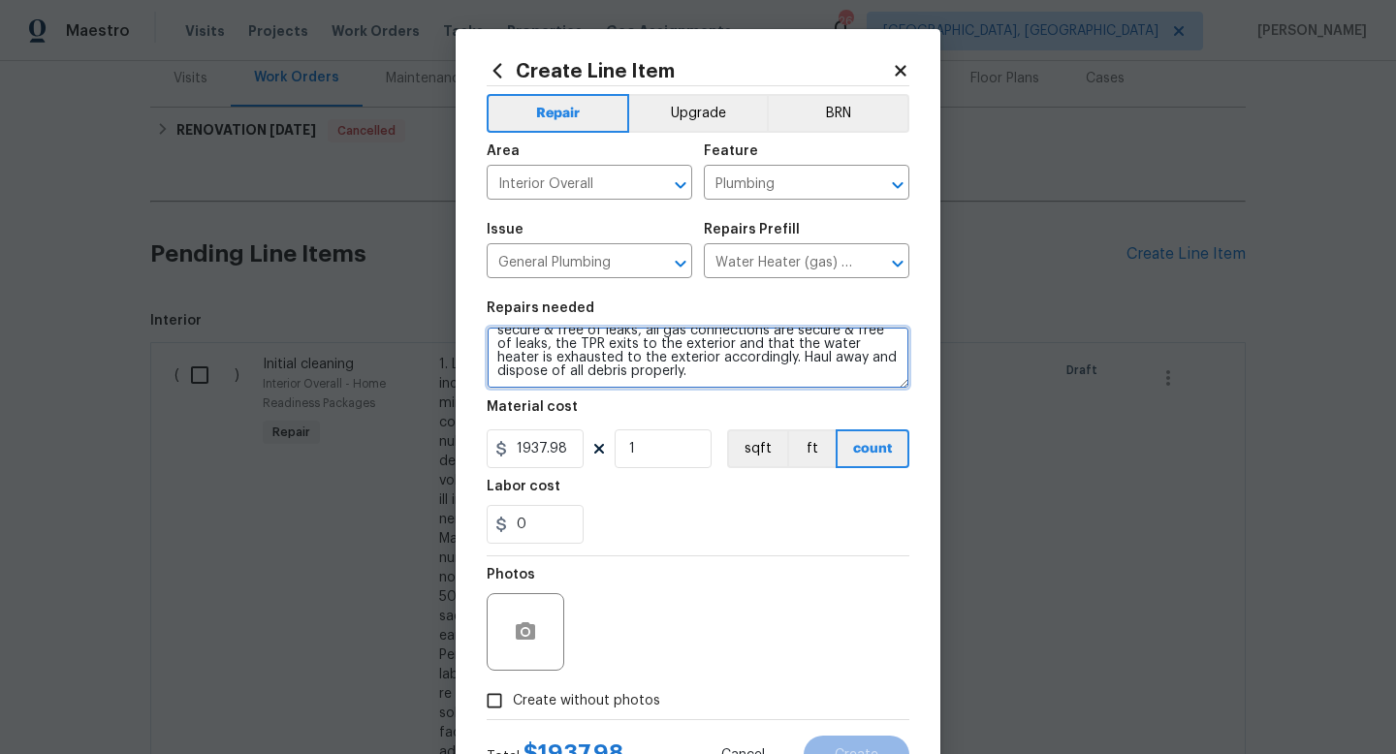
scroll to position [0, 0]
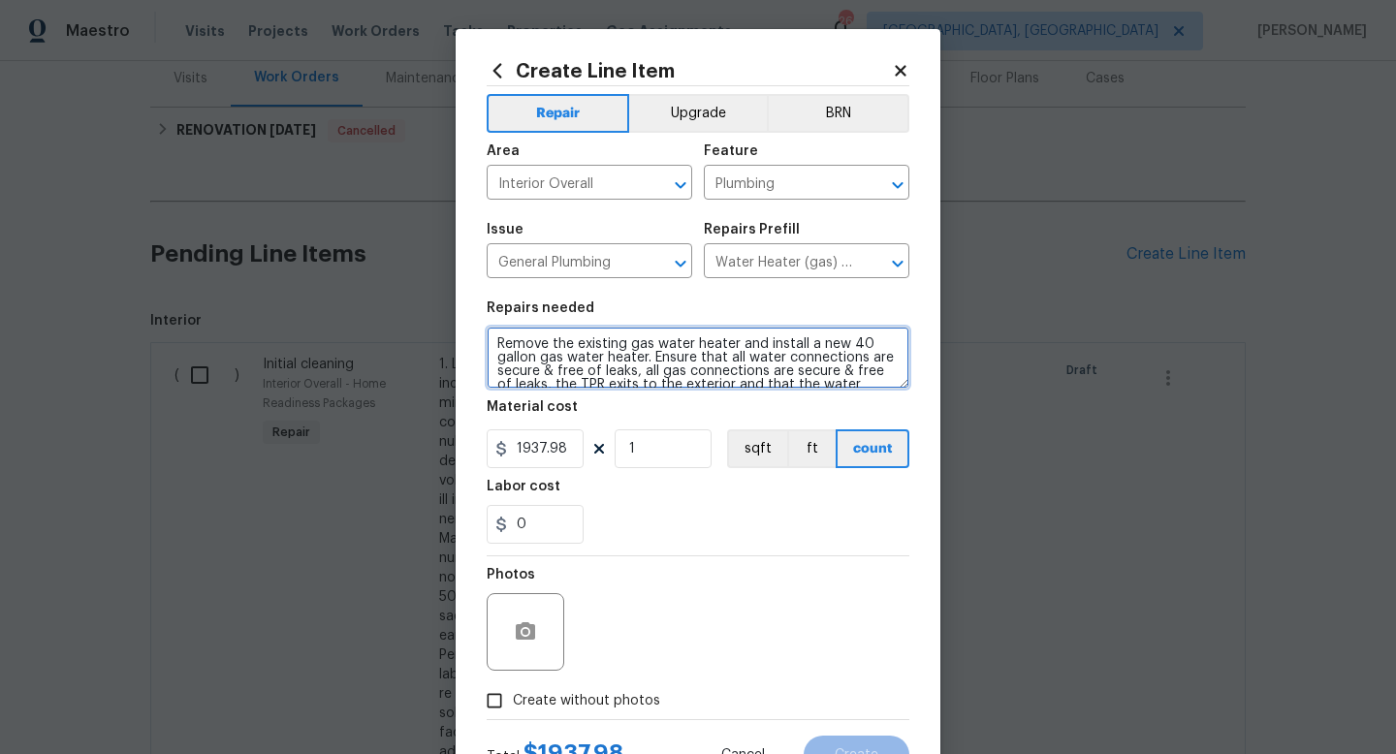
drag, startPoint x: 647, startPoint y: 384, endPoint x: 372, endPoint y: 131, distance: 373.8
click at [372, 136] on div "Create Line Item Repair Upgrade BRN Area Interior Overall ​ Feature Plumbing ​ …" at bounding box center [698, 377] width 1396 height 754
type textarea "Inspect water heater, it is in the crawl space. The key to the crawl space is i…"
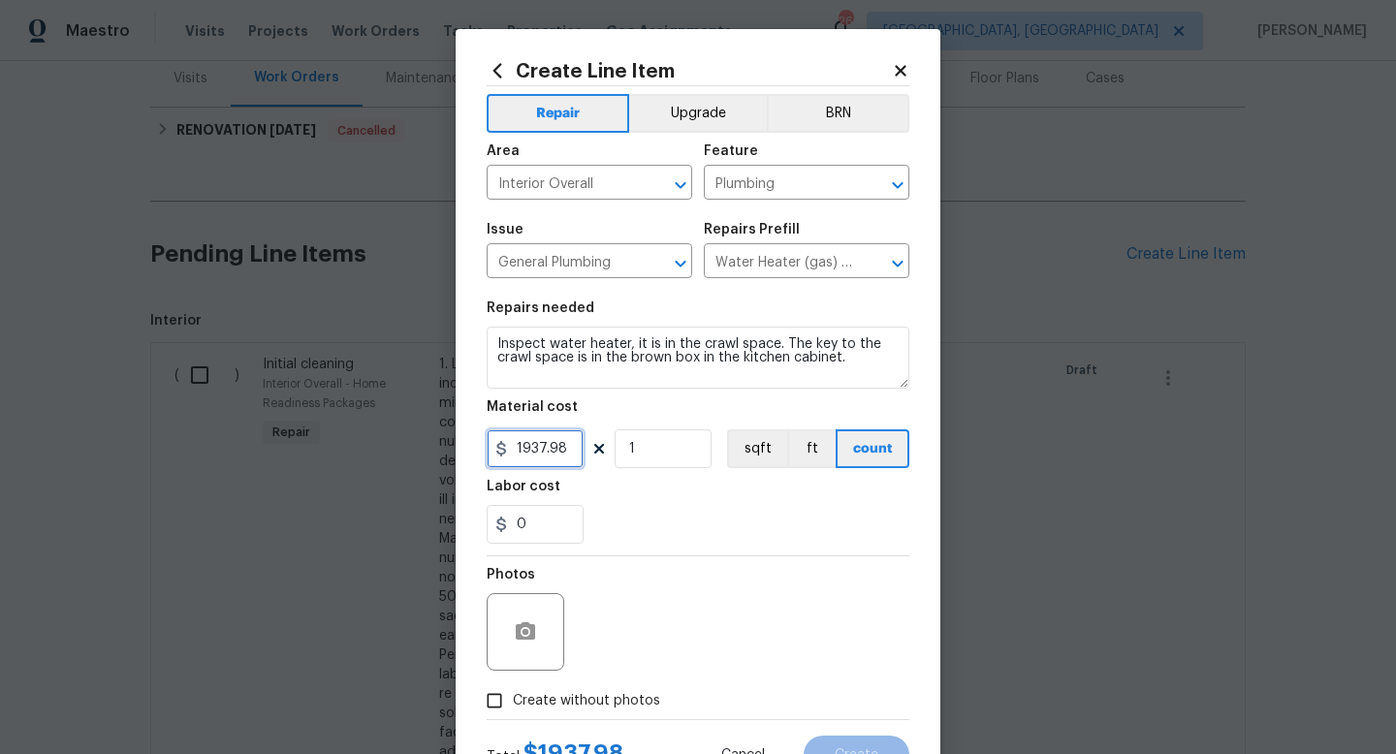
drag, startPoint x: 572, startPoint y: 455, endPoint x: 421, endPoint y: 369, distance: 173.6
click at [421, 369] on div "Create Line Item Repair Upgrade BRN Area Interior Overall ​ Feature Plumbing ​ …" at bounding box center [698, 377] width 1396 height 754
type input "75"
click at [609, 502] on div "Labor cost" at bounding box center [698, 492] width 423 height 25
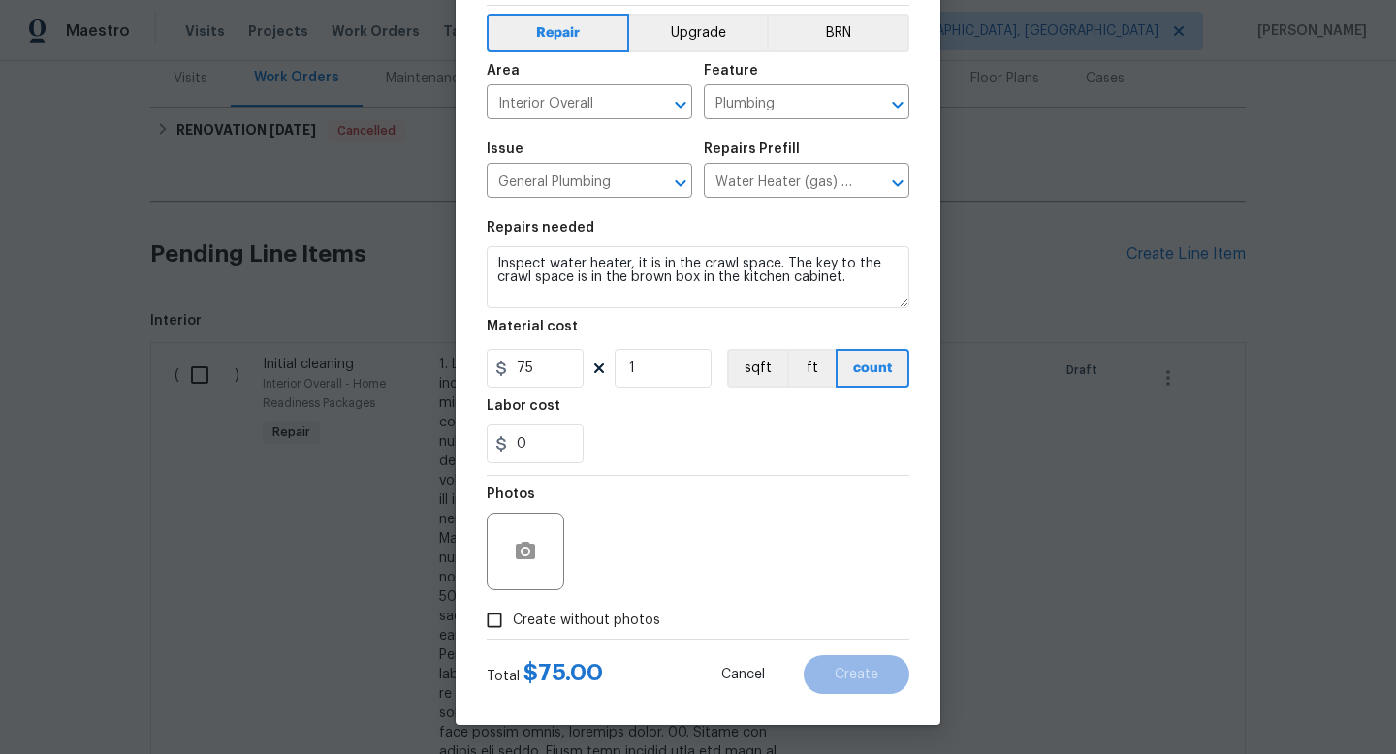
click at [600, 618] on span "Create without photos" at bounding box center [586, 621] width 147 height 20
click at [513, 618] on input "Create without photos" at bounding box center [494, 620] width 37 height 37
checkbox input "true"
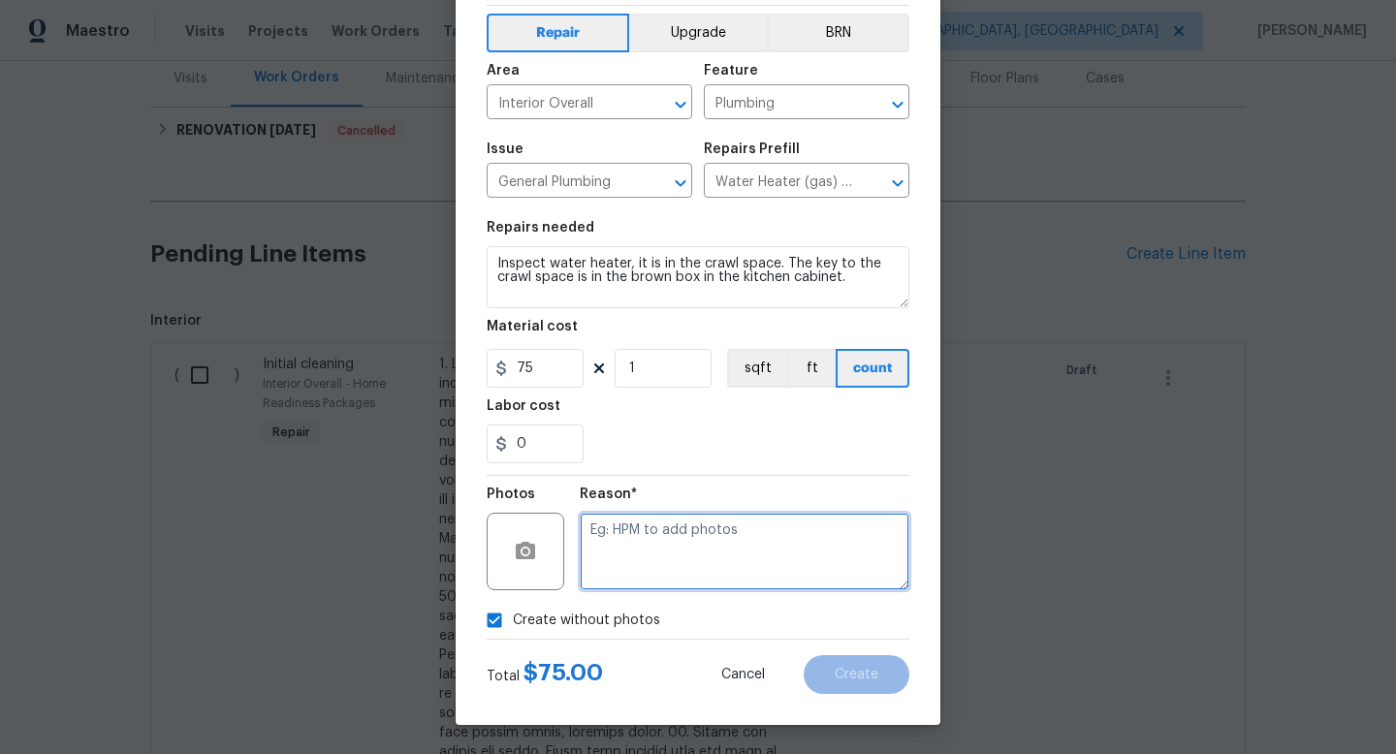
click at [669, 552] on textarea at bounding box center [745, 552] width 330 height 78
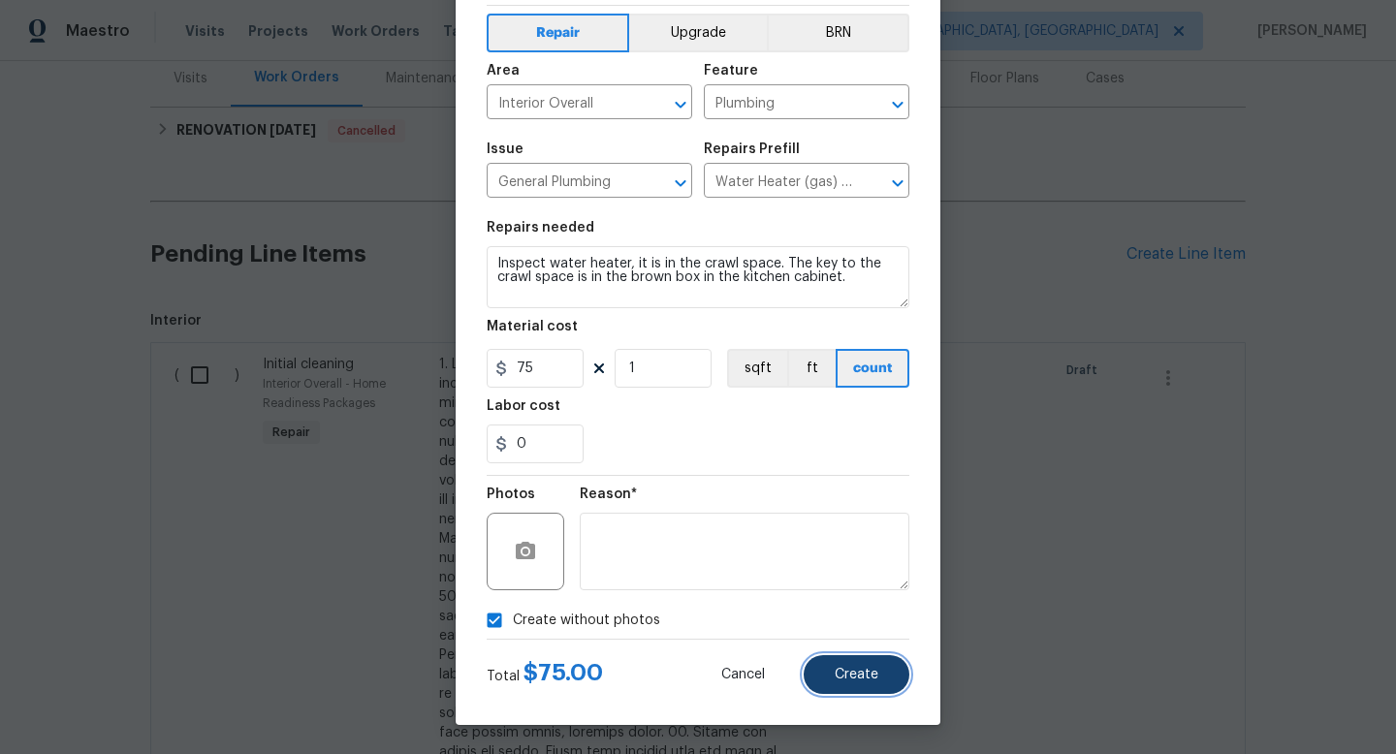
click at [865, 660] on button "Create" at bounding box center [856, 674] width 106 height 39
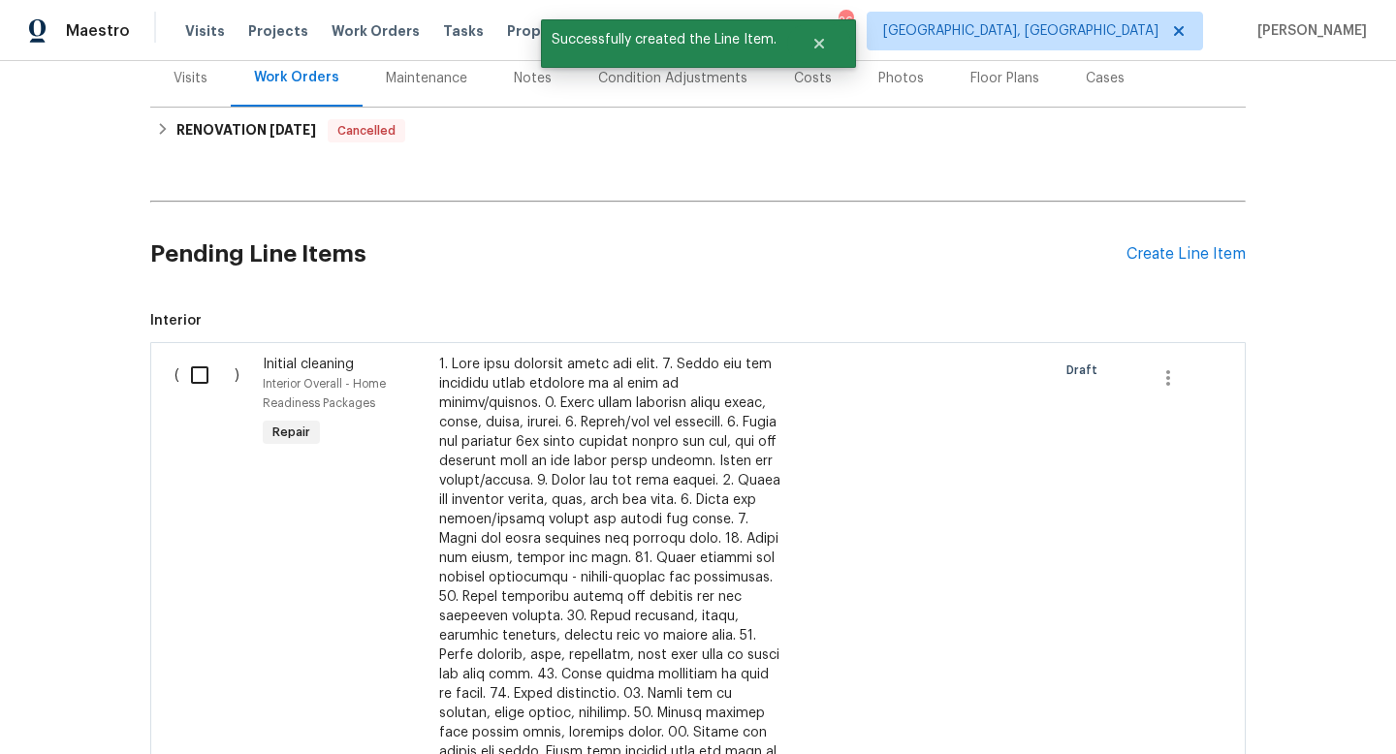
scroll to position [0, 0]
